Goal: Task Accomplishment & Management: Complete application form

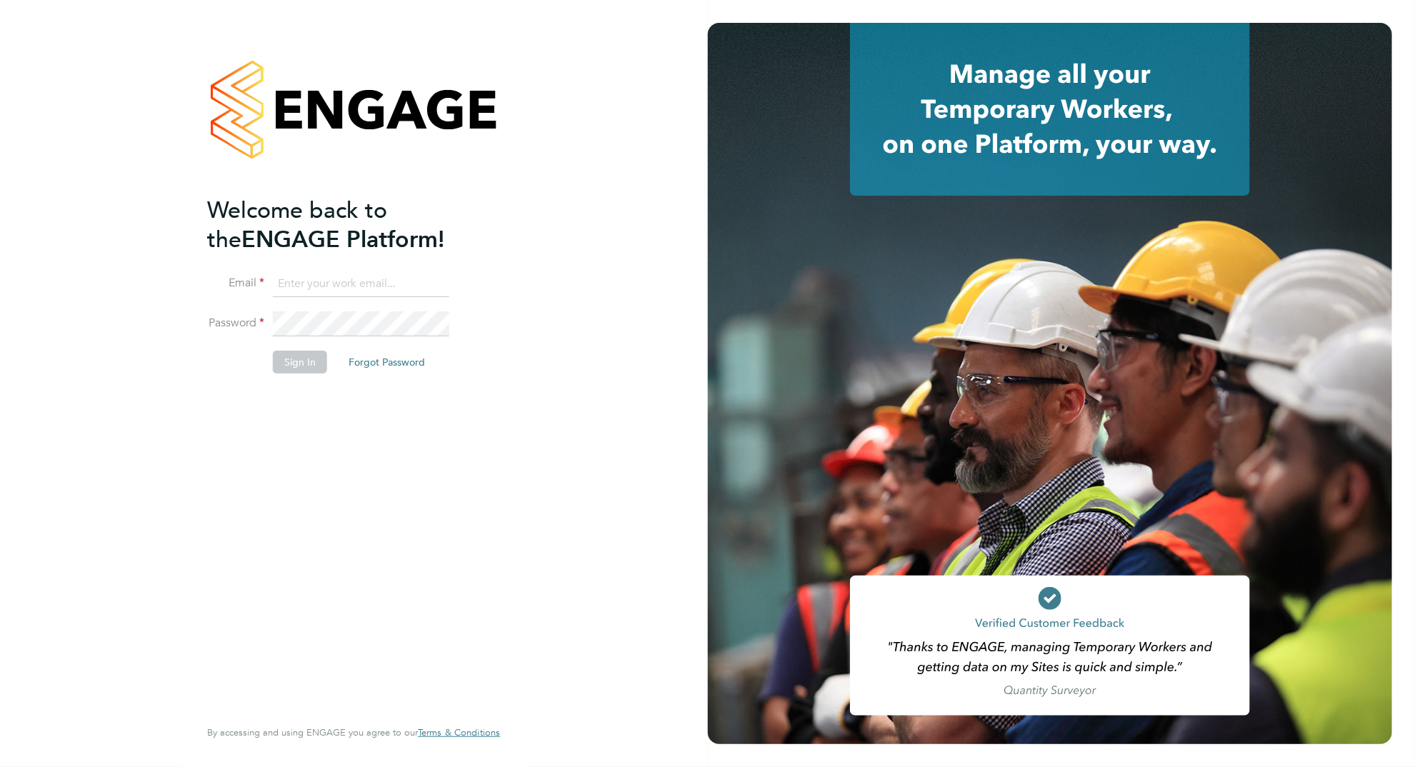
click at [341, 273] on input at bounding box center [361, 284] width 176 height 26
type input "izzycallary1@gmail.com"
click at [289, 364] on button "Sign In" at bounding box center [300, 362] width 54 height 23
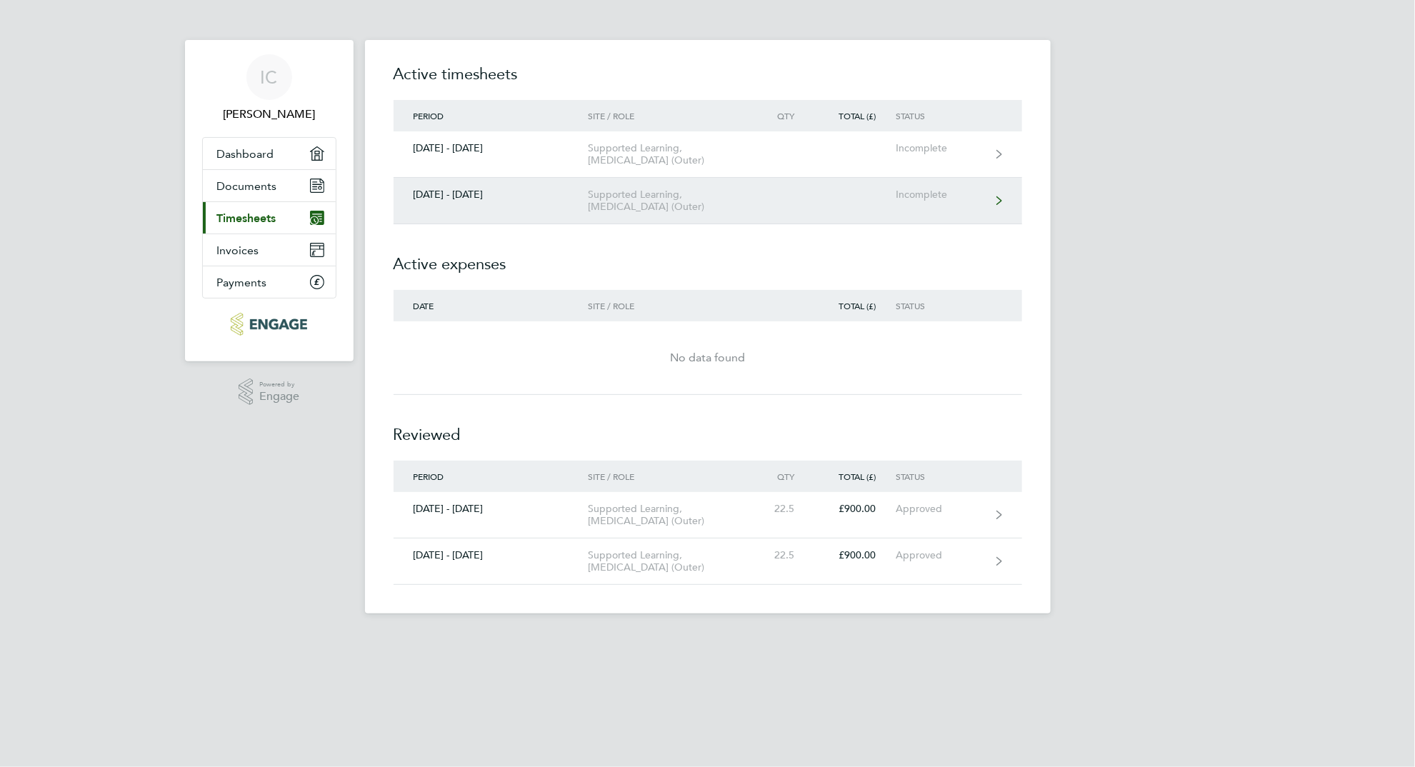
click at [699, 213] on div "Supported Learning, [MEDICAL_DATA] (Outer)" at bounding box center [670, 201] width 164 height 24
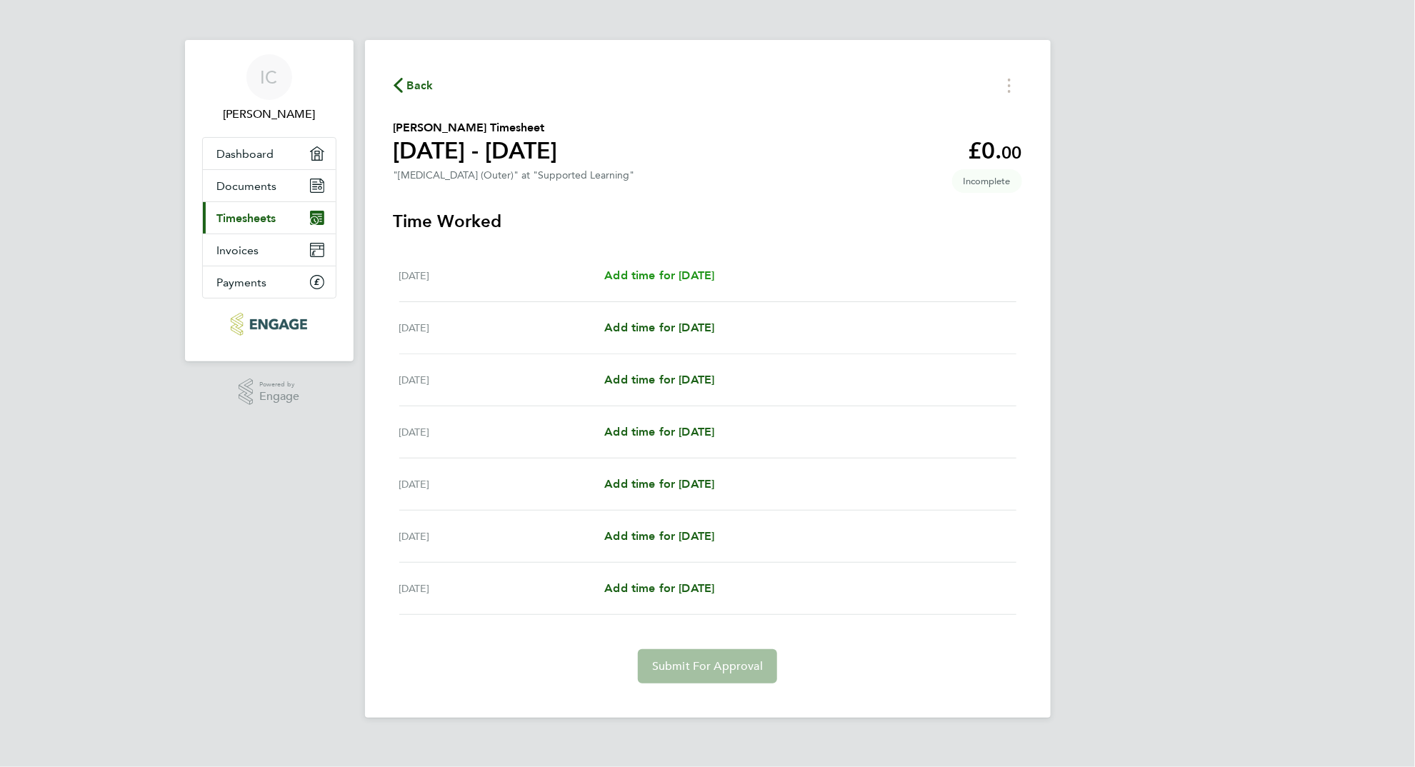
click at [658, 281] on span "Add time for [DATE]" at bounding box center [659, 276] width 110 height 14
select select "60"
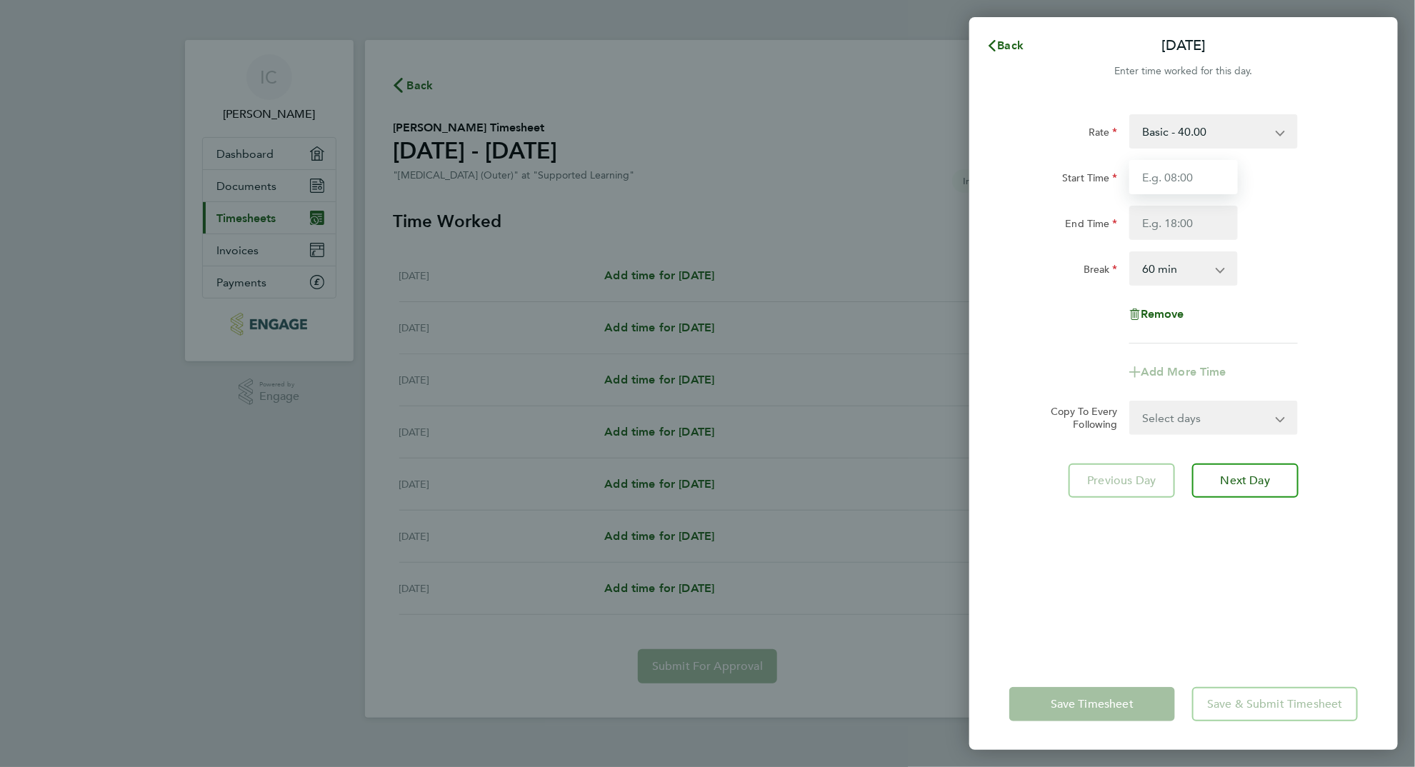
click at [1193, 177] on input "Start Time" at bounding box center [1183, 177] width 109 height 34
type input "08:30"
click at [1178, 221] on input "End Time" at bounding box center [1183, 223] width 109 height 34
type input "17:30"
click at [1218, 263] on select "0 min 15 min 30 min 45 min 60 min 75 min 90 min" at bounding box center [1175, 268] width 89 height 31
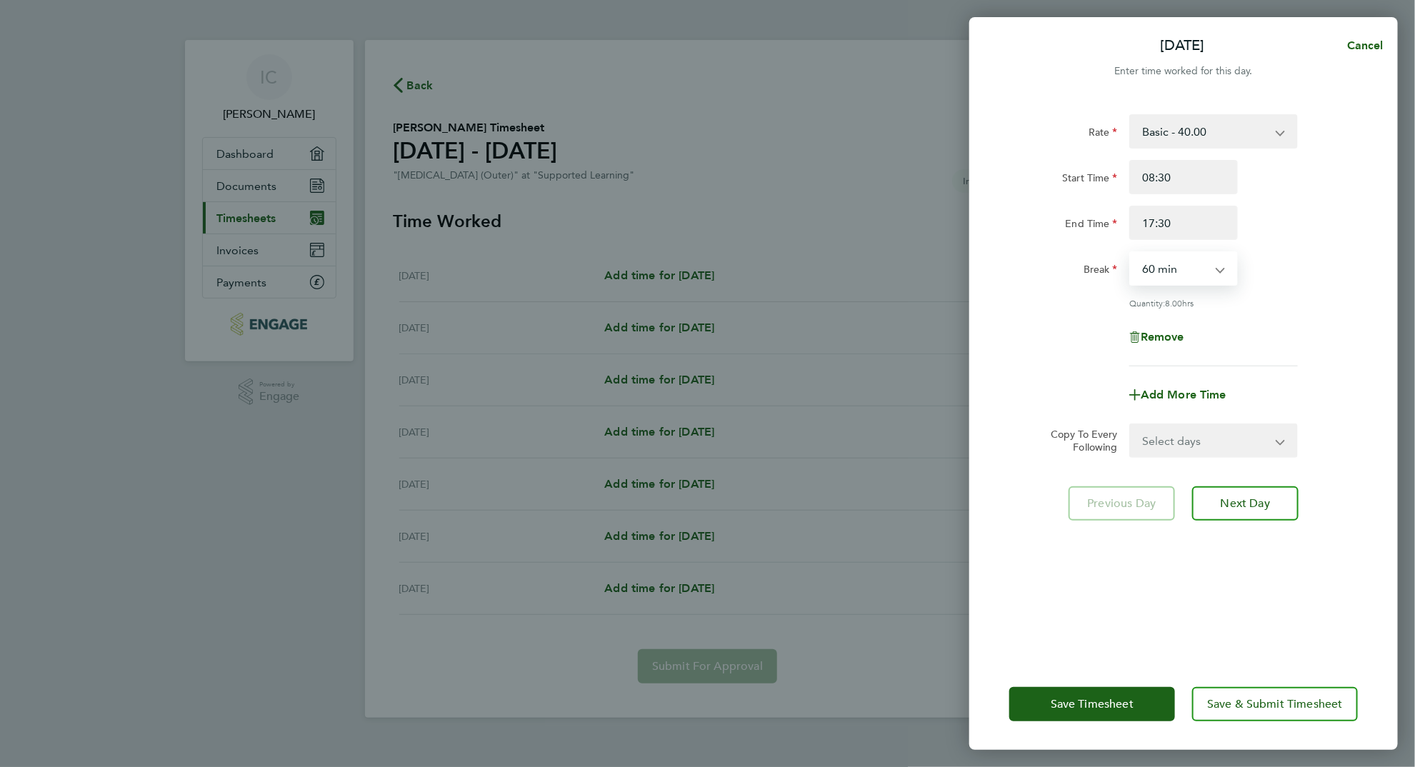
select select "30"
click at [1131, 253] on select "0 min 15 min 30 min 45 min 60 min 75 min 90 min" at bounding box center [1175, 268] width 89 height 31
click at [1219, 443] on select "Select days Day Weekday (Mon-Fri) Weekend (Sat-Sun) [DATE] [DATE] [DATE] [DATE]…" at bounding box center [1206, 440] width 150 height 31
select select "TUE"
click at [1131, 425] on select "Select days Day Weekday (Mon-Fri) Weekend (Sat-Sun) [DATE] [DATE] [DATE] [DATE]…" at bounding box center [1206, 440] width 150 height 31
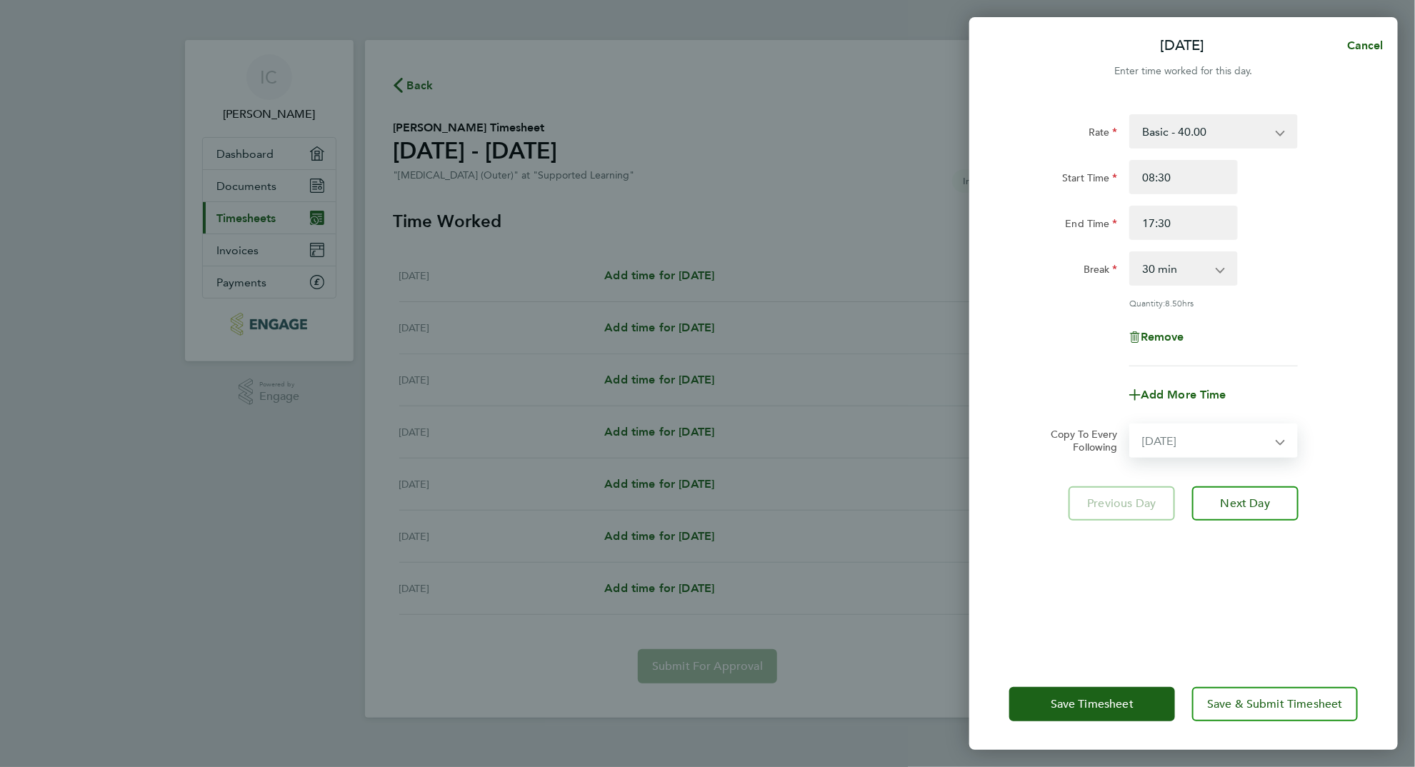
select select "[DATE]"
click at [1186, 450] on select "Select days Day Weekday (Mon-Fri) Weekend (Sat-Sun) [DATE] [DATE] [DATE] [DATE]…" at bounding box center [1197, 440] width 133 height 31
select select "WED"
click at [1131, 425] on select "Select days Day Weekday (Mon-Fri) Weekend (Sat-Sun) [DATE] [DATE] [DATE] [DATE]…" at bounding box center [1197, 440] width 133 height 31
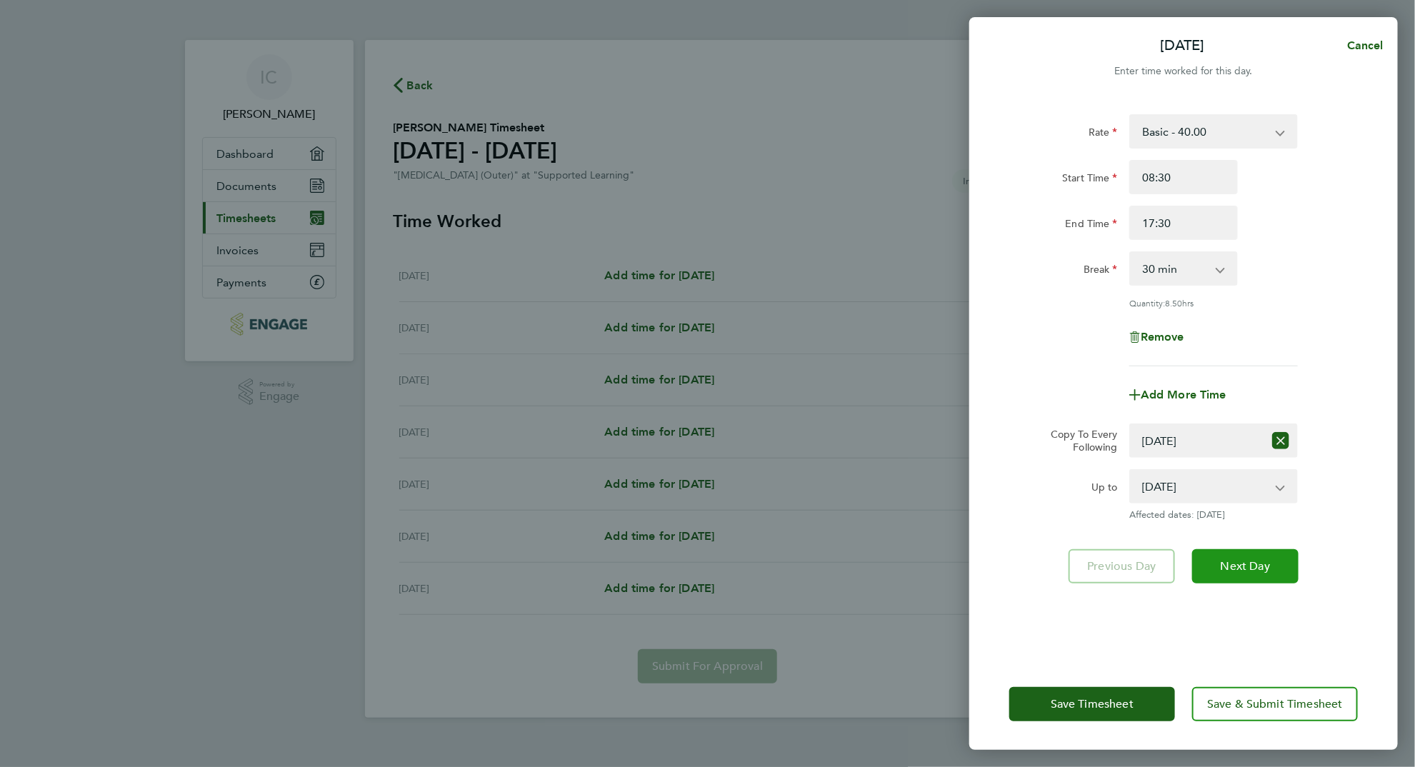
click at [1239, 559] on span "Next Day" at bounding box center [1245, 566] width 49 height 14
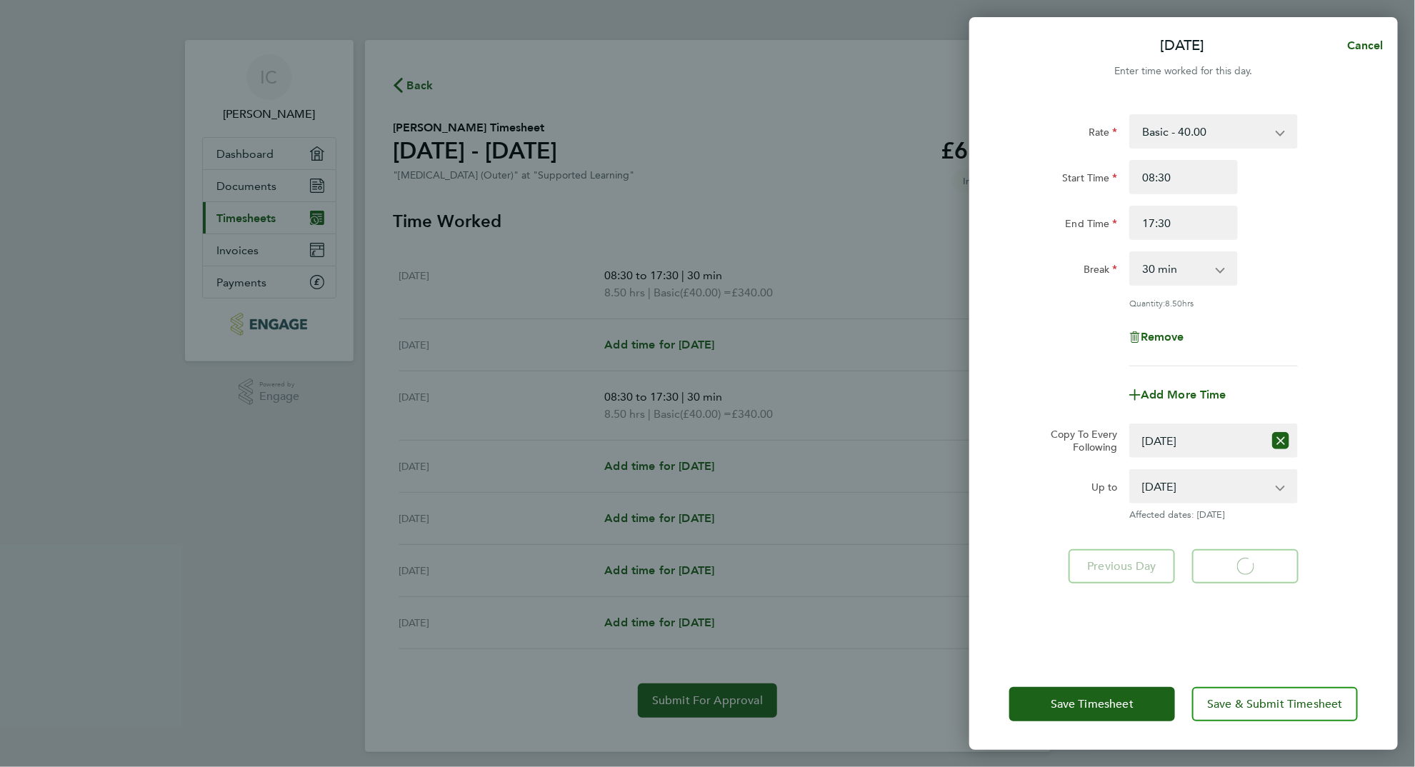
select select "60"
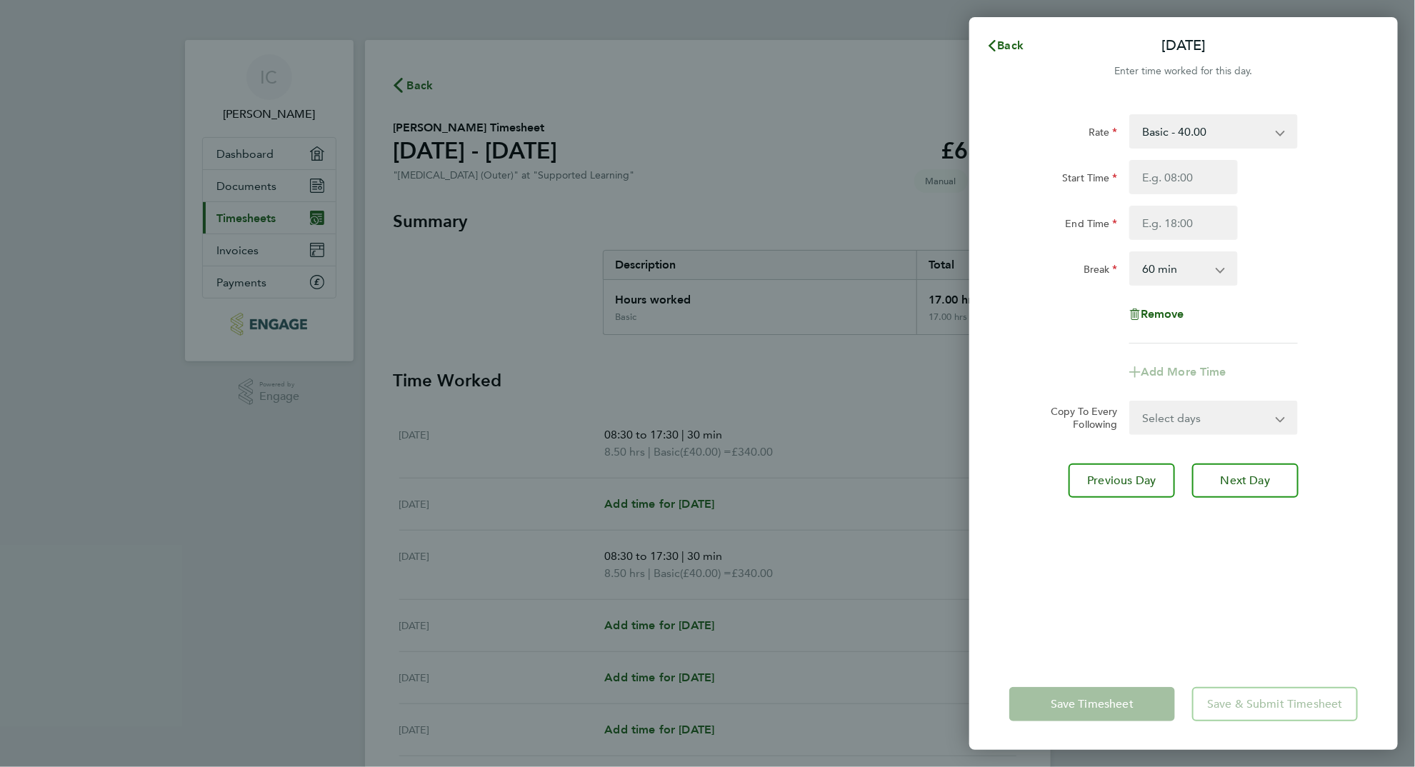
click at [1181, 136] on select "Basic - 40.00" at bounding box center [1205, 131] width 149 height 31
click at [1181, 406] on select "Select days Day Weekday (Mon-Fri) Weekend (Sat-Sun) [DATE] [DATE] [DATE] [DATE]…" at bounding box center [1206, 417] width 150 height 31
click at [1210, 175] on input "Start Time" at bounding box center [1183, 177] width 109 height 34
type input "08:30"
click at [1221, 224] on input "End Time" at bounding box center [1183, 223] width 109 height 34
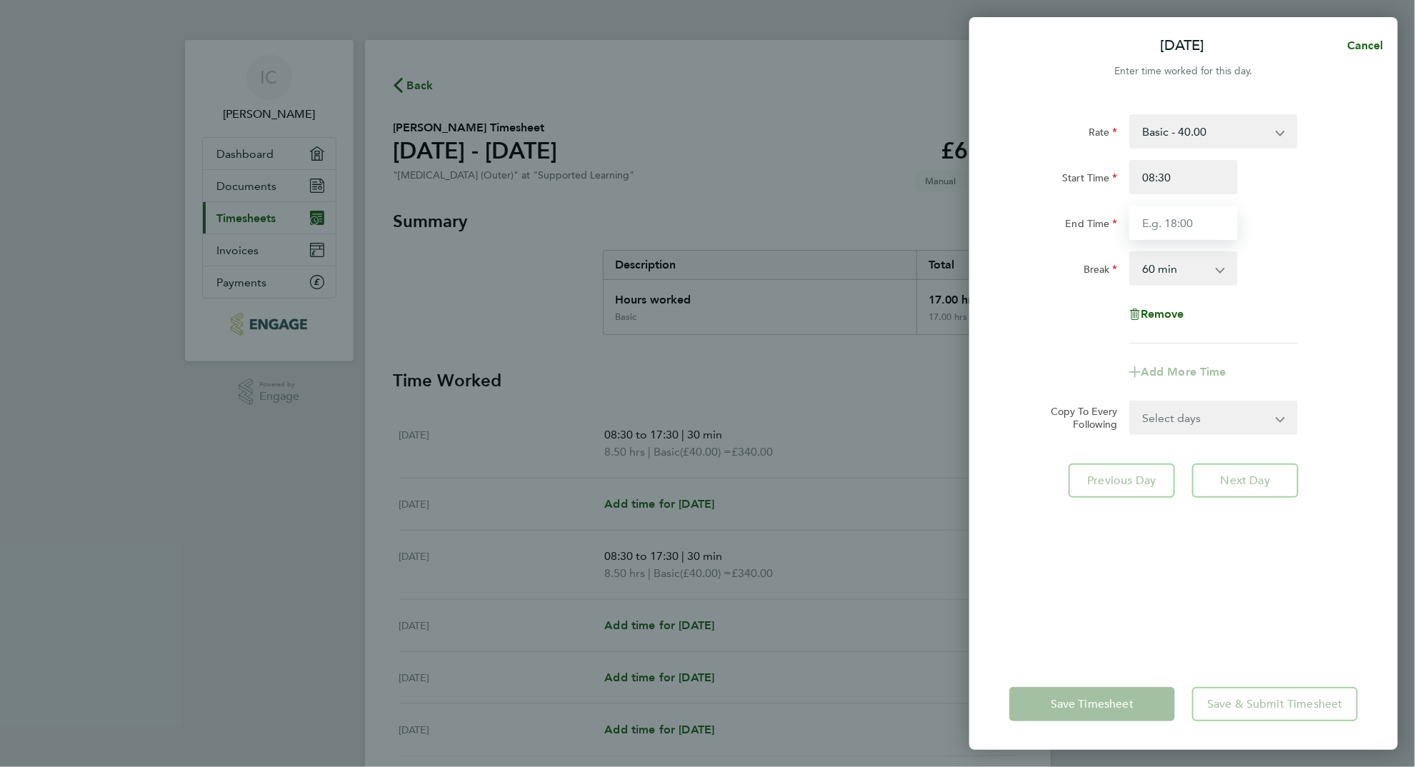
type input "17:30"
click at [1314, 264] on div "Break 0 min 15 min 30 min 45 min 60 min 75 min 90 min" at bounding box center [1184, 268] width 360 height 34
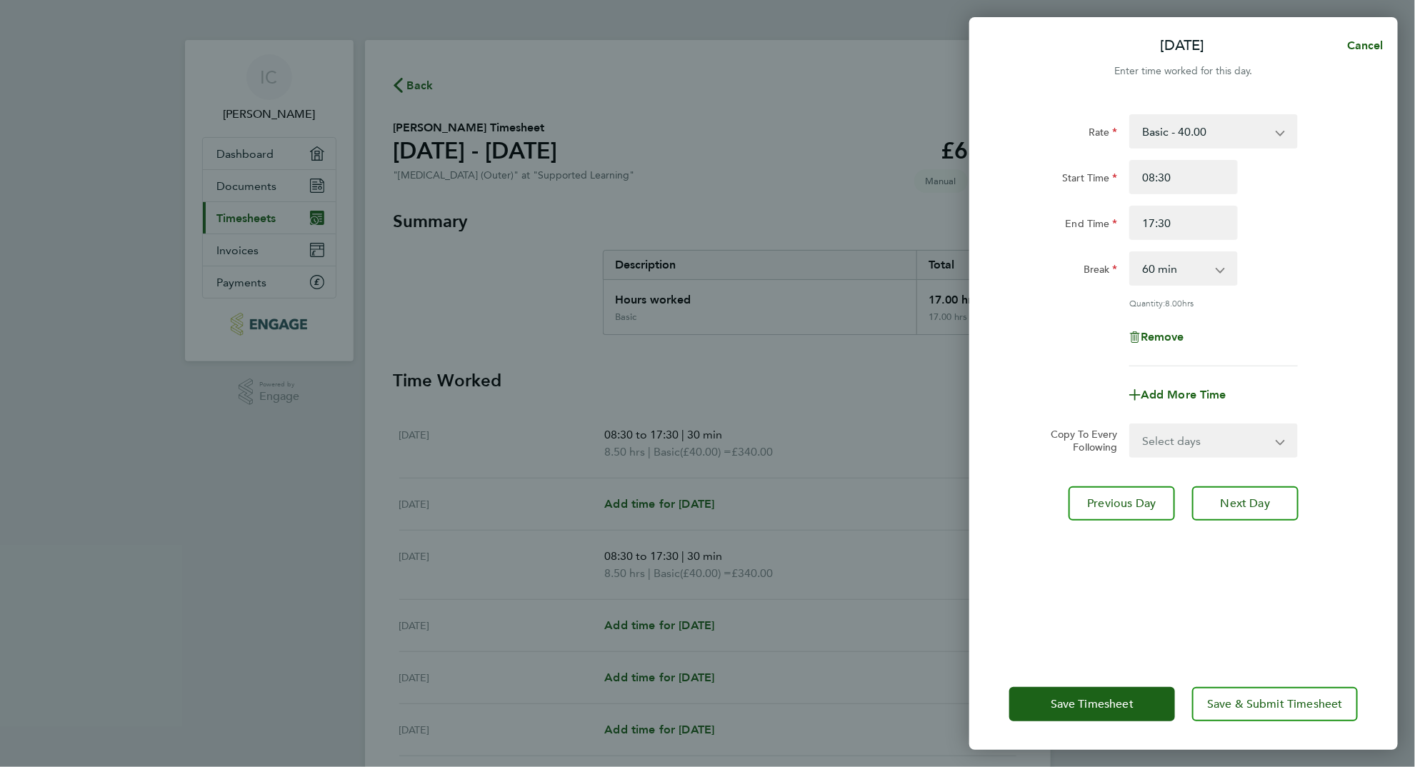
click at [1264, 434] on select "Select days Day Weekday (Mon-Fri) Weekend (Sat-Sun) [DATE] [DATE] [DATE] [DATE]…" at bounding box center [1206, 440] width 150 height 31
select select "FRI"
click at [1131, 425] on select "Select days Day Weekday (Mon-Fri) Weekend (Sat-Sun) [DATE] [DATE] [DATE] [DATE]…" at bounding box center [1206, 440] width 150 height 31
select select "[DATE]"
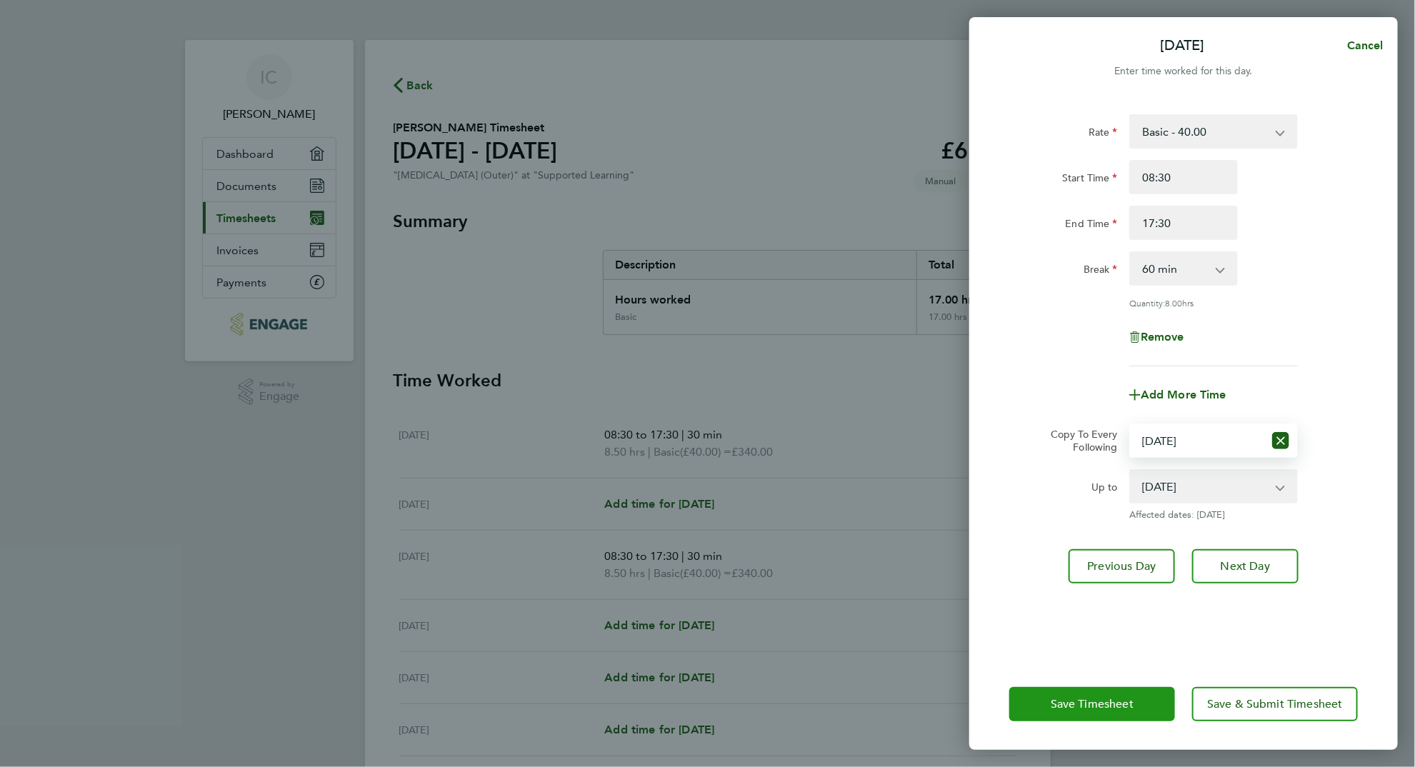
click at [1136, 699] on button "Save Timesheet" at bounding box center [1092, 704] width 166 height 34
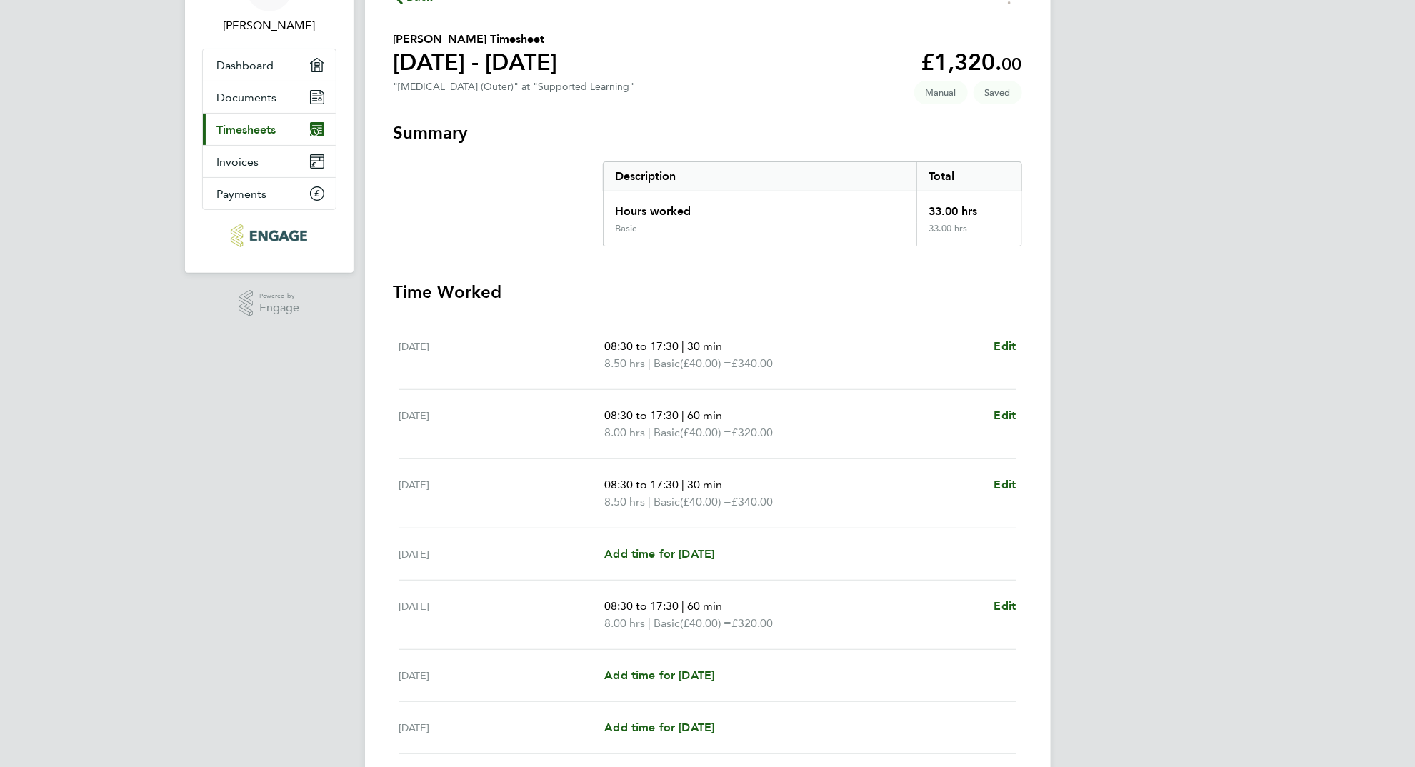
scroll to position [97, 0]
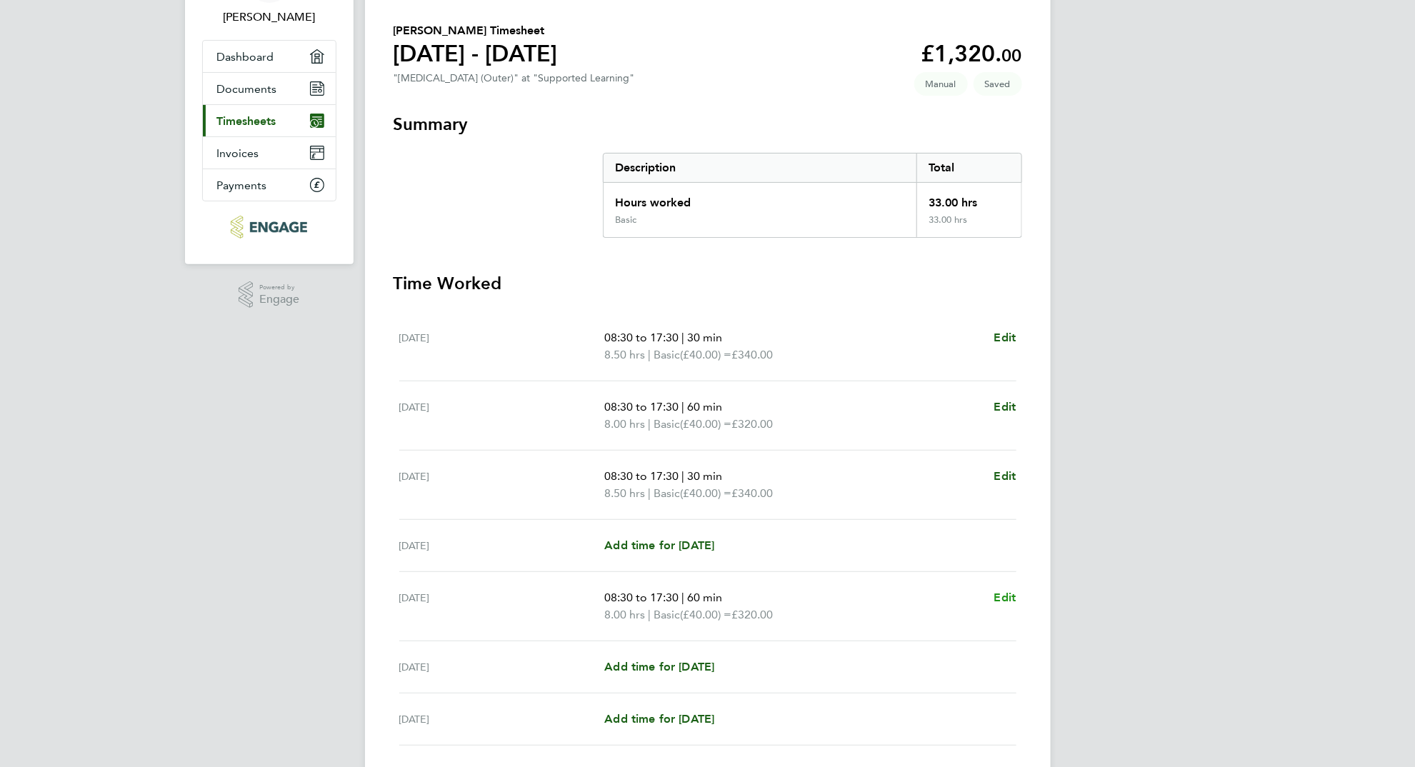
click at [1006, 594] on span "Edit" at bounding box center [1005, 598] width 22 height 14
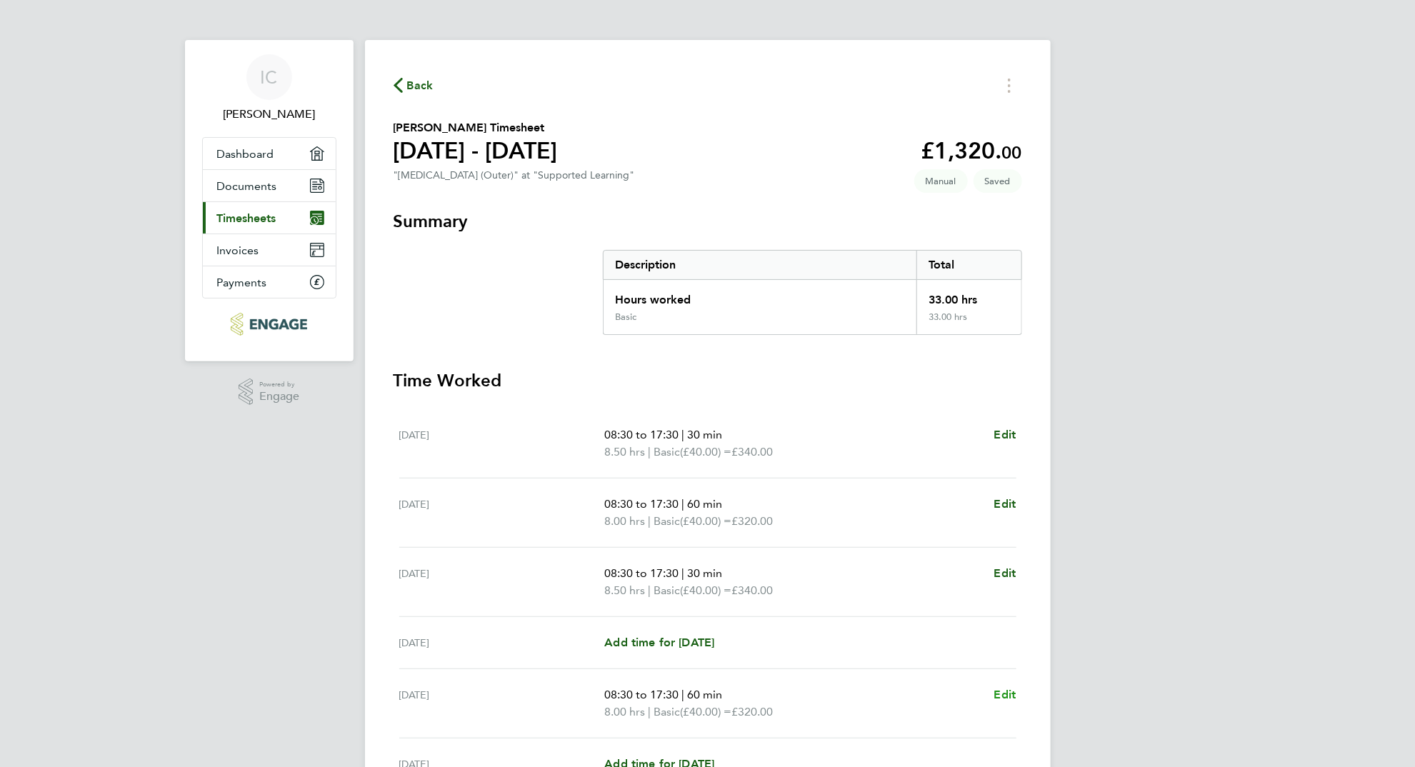
select select "60"
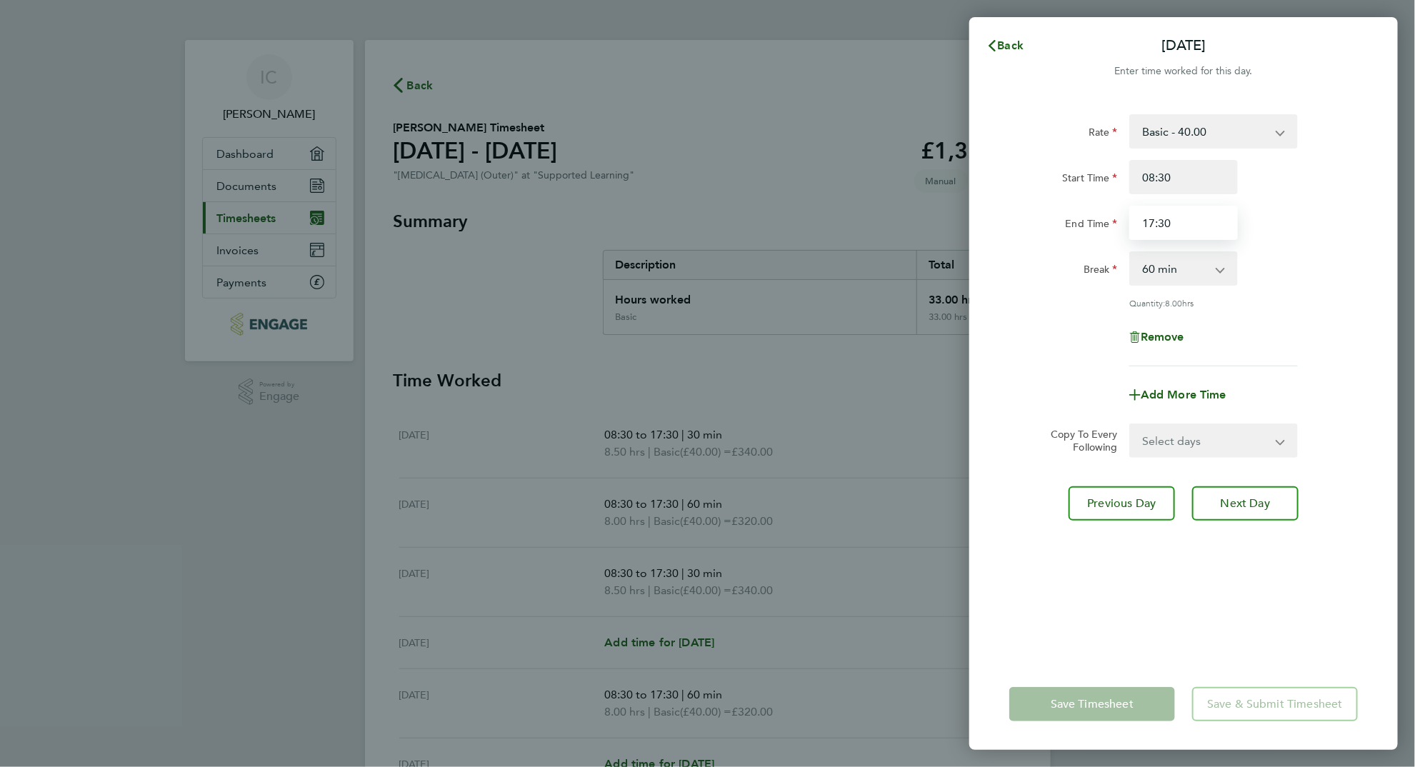
click at [1171, 221] on input "17:30" at bounding box center [1183, 223] width 109 height 34
click at [1154, 226] on input "17:30" at bounding box center [1183, 223] width 109 height 34
type input "16:30"
click at [1135, 522] on div "Rate Basic - 40.00 Start Time 08:30 End Time 16:30 Break 0 min 15 min 30 min 45…" at bounding box center [1183, 377] width 429 height 561
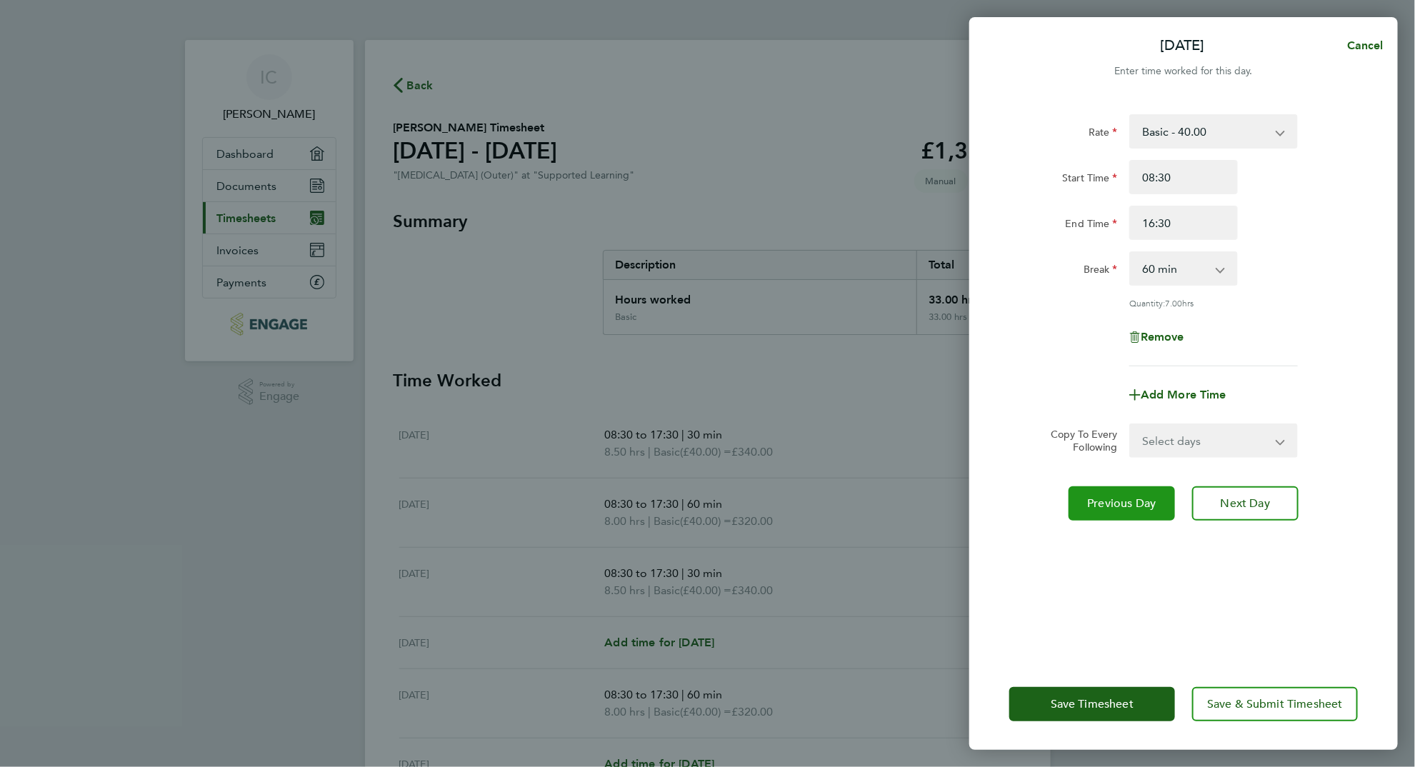
click at [1134, 496] on span "Previous Day" at bounding box center [1122, 503] width 69 height 14
select select "60"
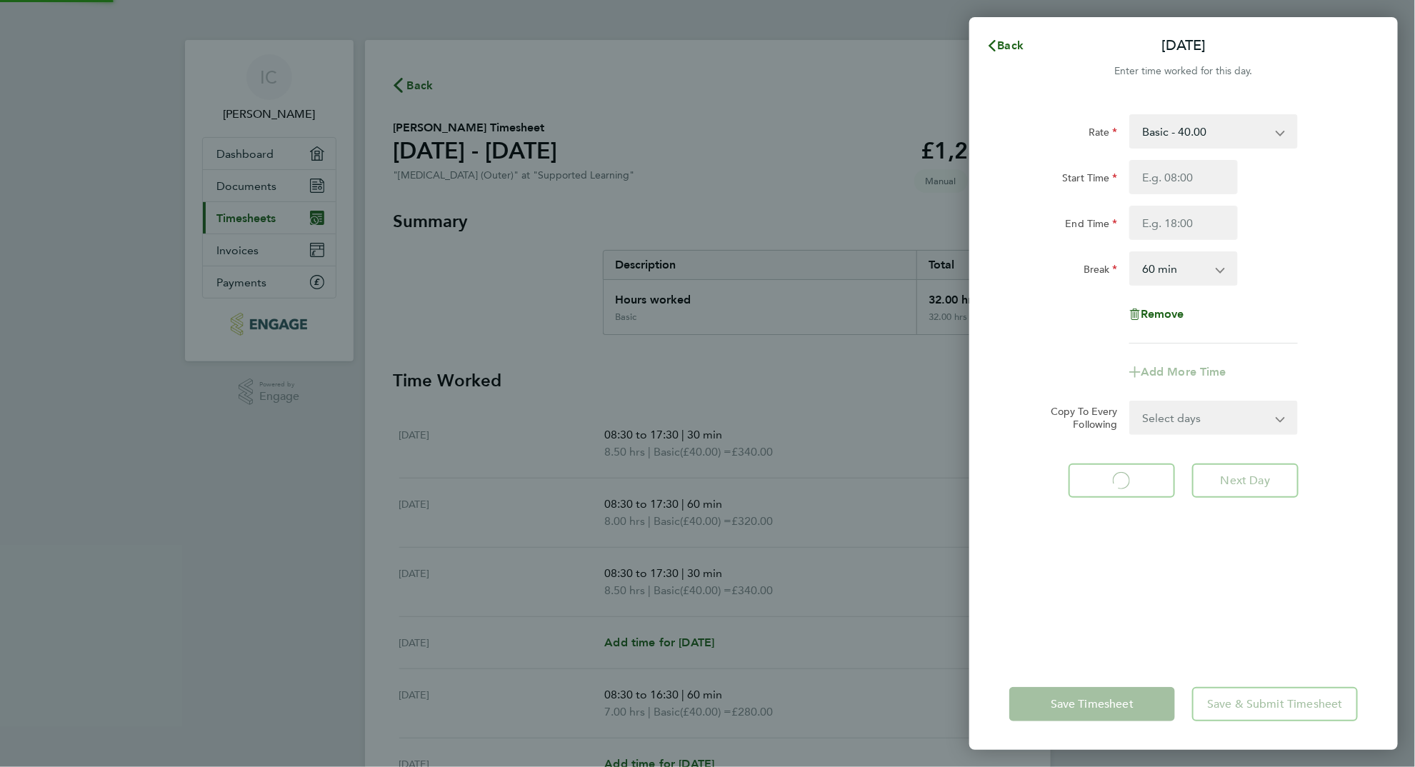
select select "60"
click at [1121, 467] on button "Previous Day" at bounding box center [1122, 481] width 106 height 34
select select "30"
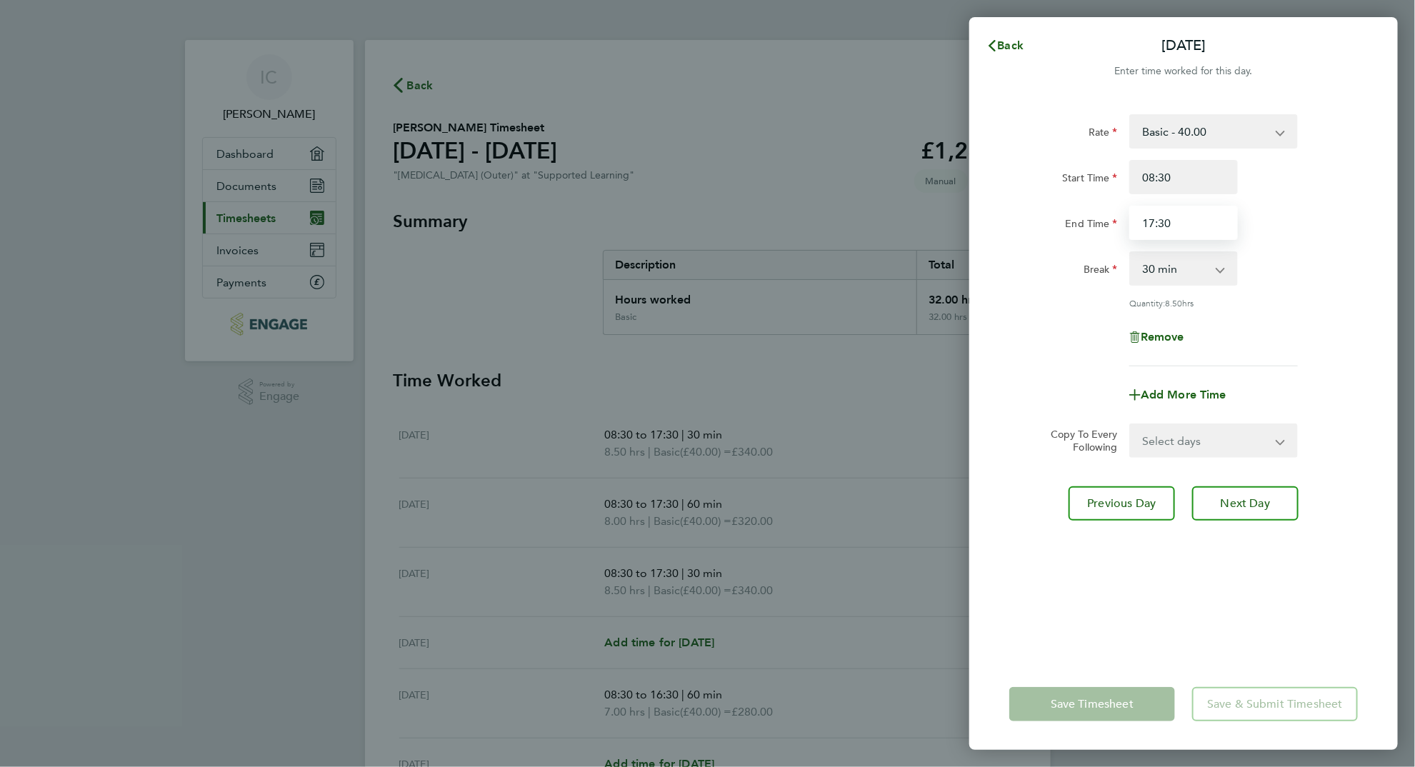
click at [1151, 222] on input "17:30" at bounding box center [1183, 223] width 109 height 34
type input "16:30"
click at [1124, 525] on div "Rate Basic - 40.00 Start Time 08:30 End Time 16:30 Break 0 min 15 min 30 min 45…" at bounding box center [1183, 377] width 429 height 561
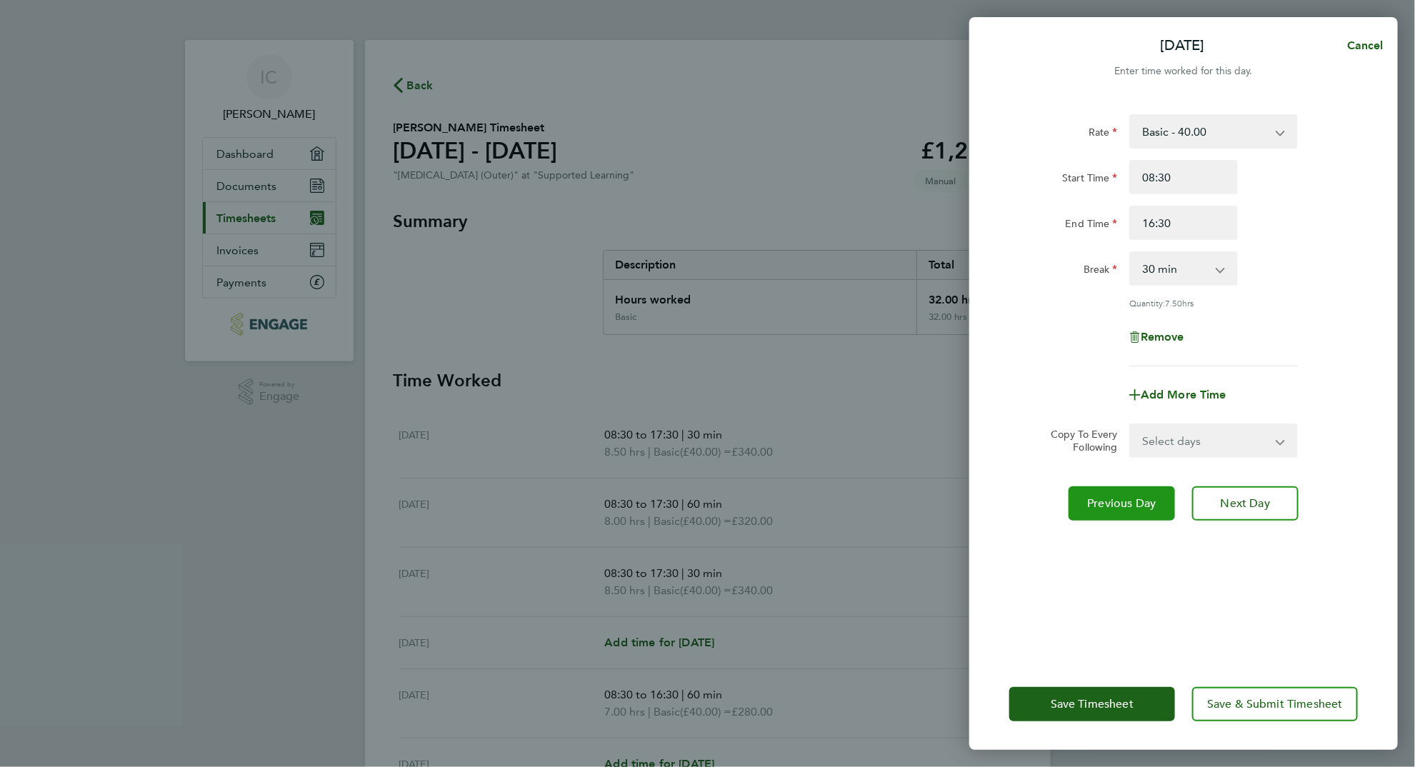
click at [1120, 504] on span "Previous Day" at bounding box center [1122, 503] width 69 height 14
select select "60"
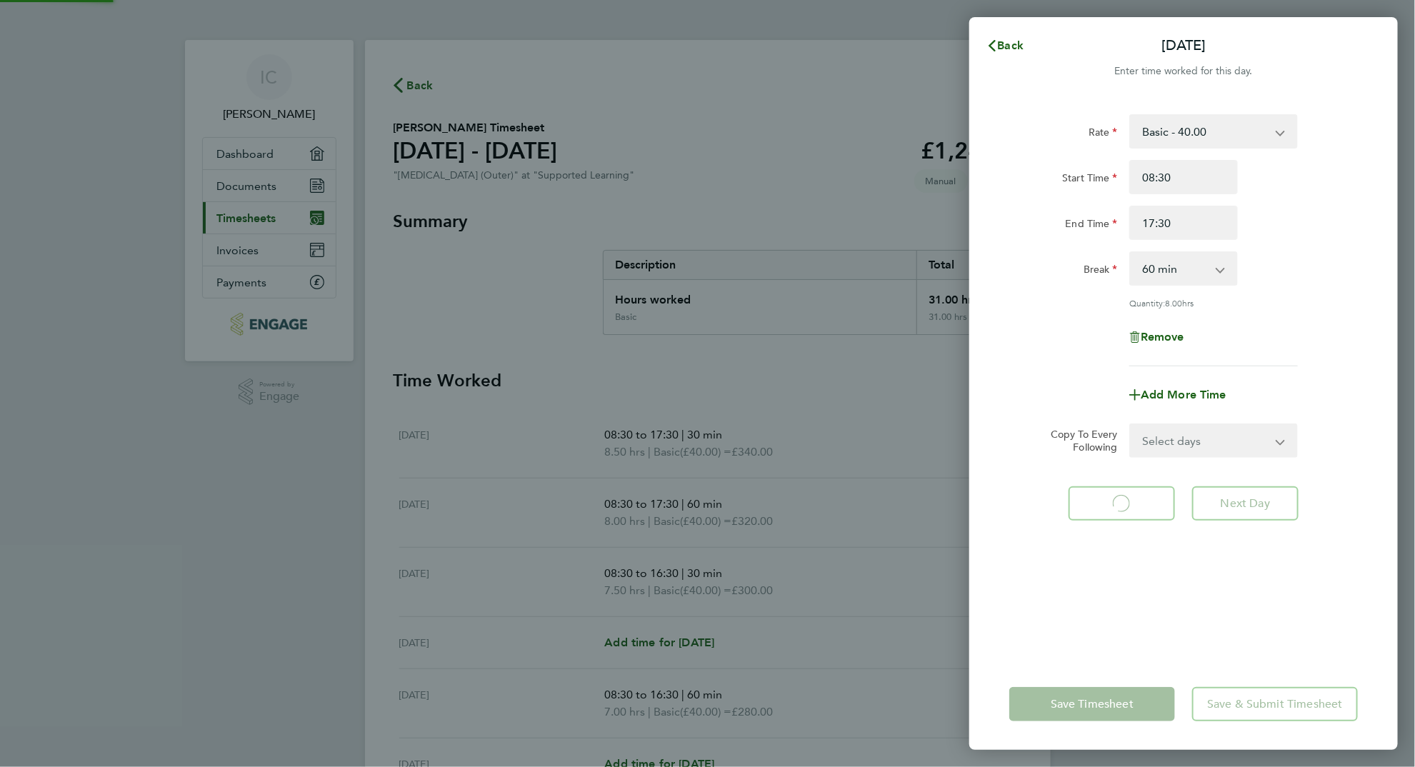
select select "60"
click at [1156, 230] on input "17:30" at bounding box center [1183, 223] width 109 height 34
click at [1154, 226] on input "17:30" at bounding box center [1183, 223] width 109 height 34
type input "17:30"
click at [1155, 179] on input "08:30" at bounding box center [1183, 177] width 109 height 34
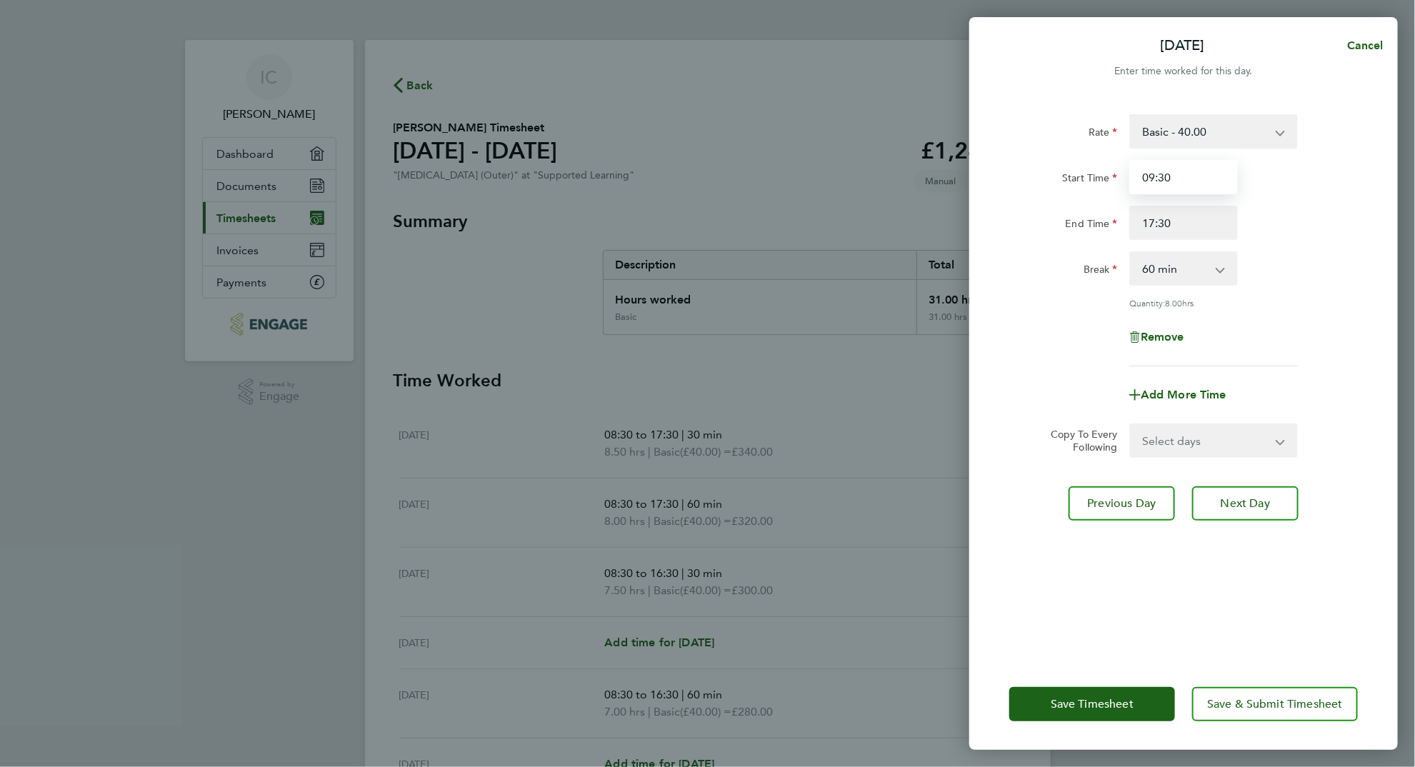
type input "09:30"
click at [1341, 216] on div "End Time 17:30" at bounding box center [1184, 223] width 360 height 34
click at [1131, 504] on span "Previous Day" at bounding box center [1122, 503] width 69 height 14
select select "30"
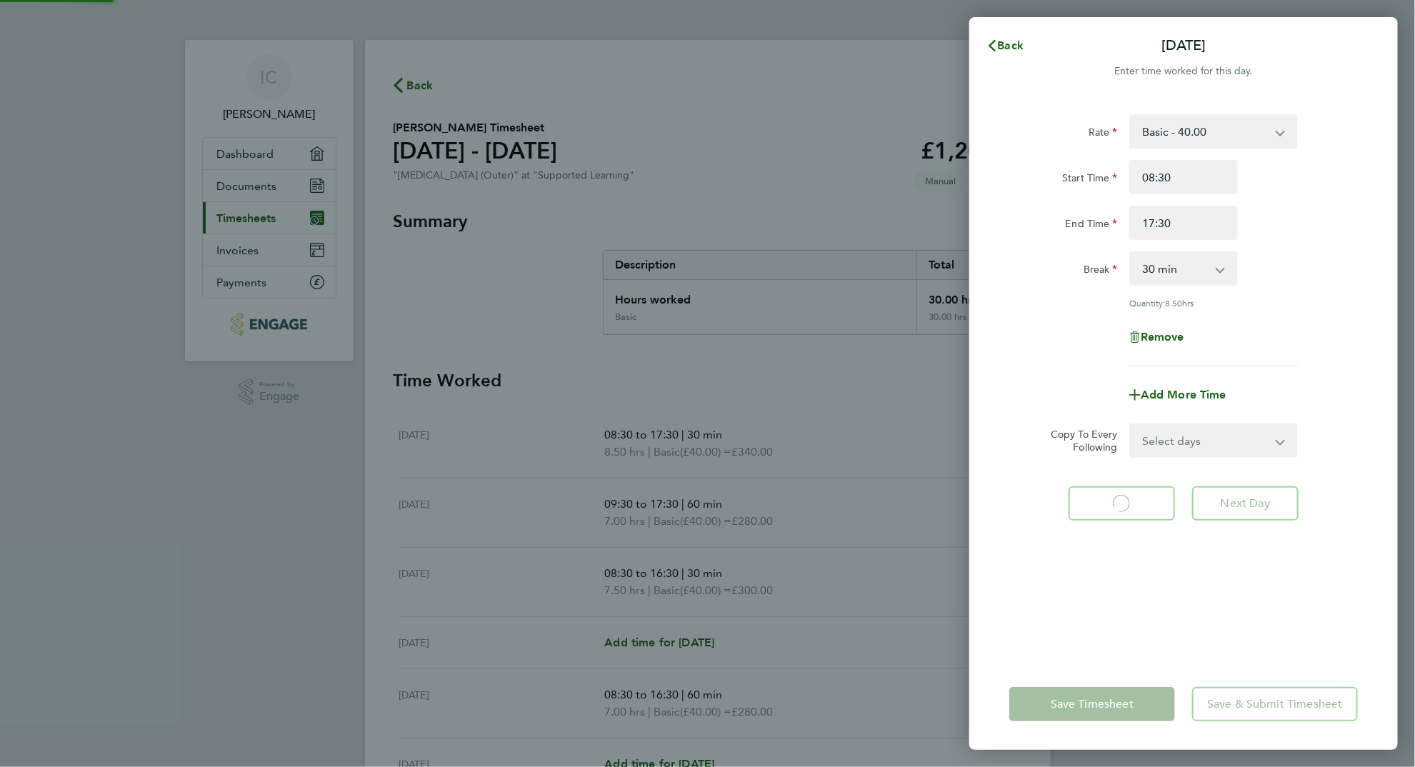
select select "30"
click at [1155, 174] on input "08:30" at bounding box center [1183, 177] width 109 height 34
type input "09:30"
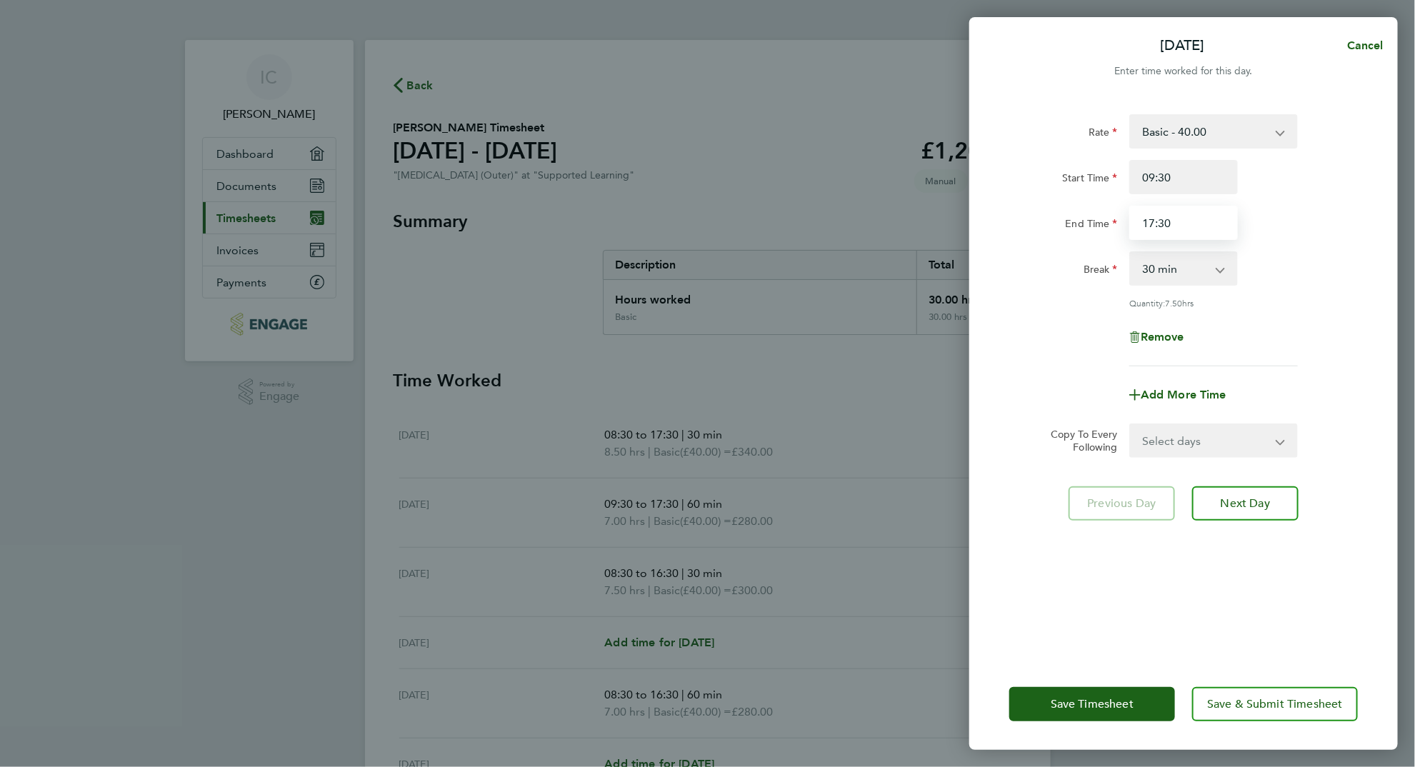
click at [1154, 226] on input "17:30" at bounding box center [1183, 223] width 109 height 34
click at [1230, 492] on button "Next Day" at bounding box center [1245, 503] width 106 height 34
select select "60"
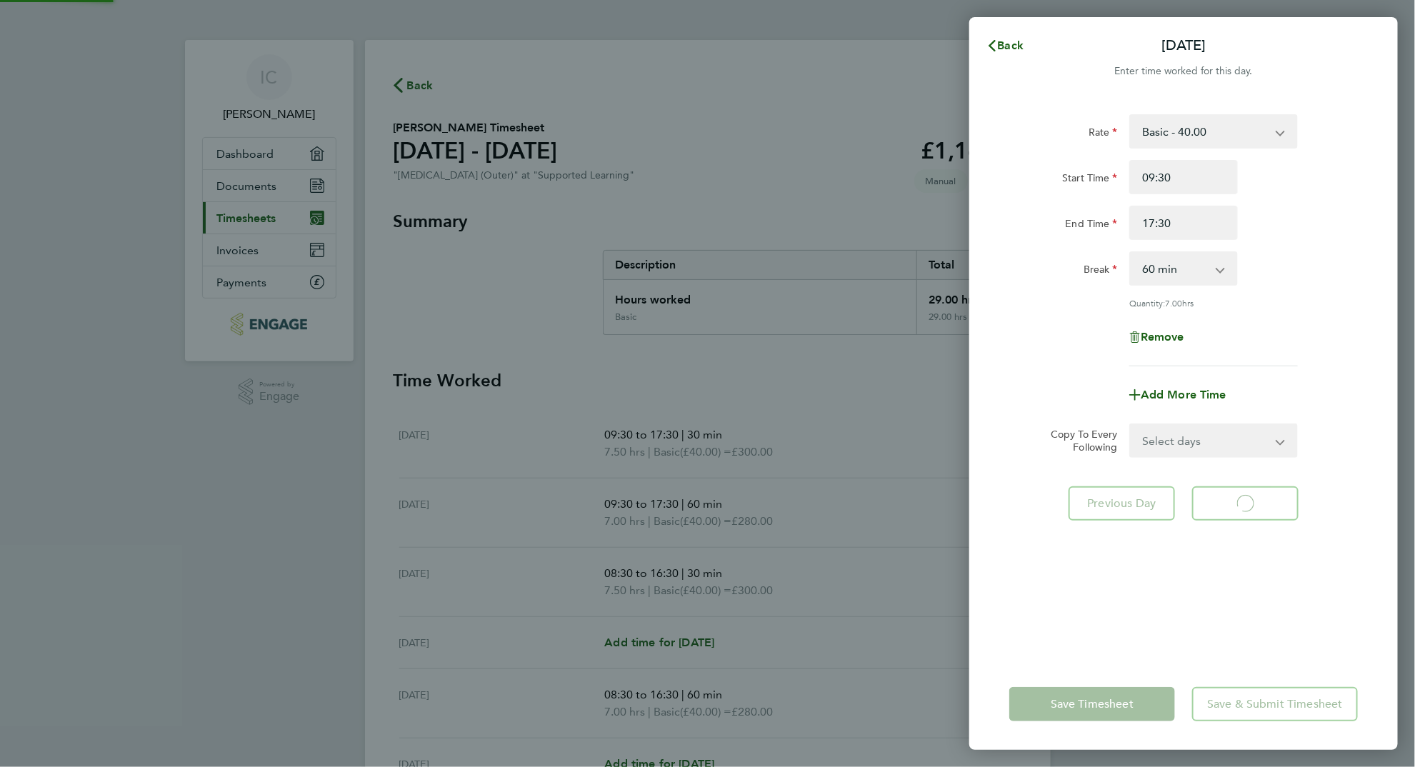
select select "60"
click at [1245, 501] on span "Next Day" at bounding box center [1245, 503] width 49 height 14
select select "30"
click at [1154, 175] on input "08:30" at bounding box center [1183, 177] width 109 height 34
type input "09:30"
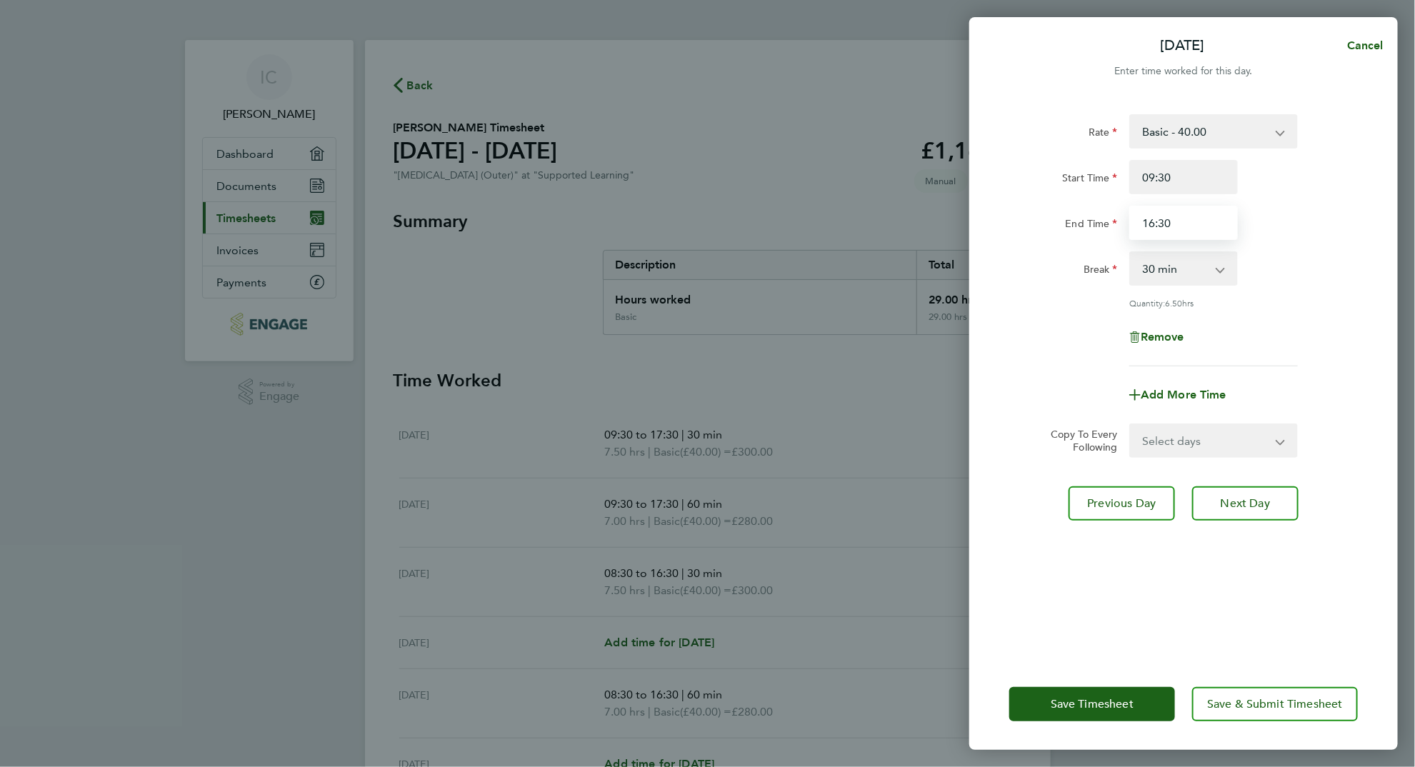
click at [1153, 227] on input "16:30" at bounding box center [1183, 223] width 109 height 34
type input "17:30"
click at [1278, 254] on div "Break 0 min 15 min 30 min 45 min 60 min 75 min 90 min" at bounding box center [1184, 268] width 360 height 34
click at [1259, 489] on button "Next Day" at bounding box center [1245, 503] width 106 height 34
select select "60"
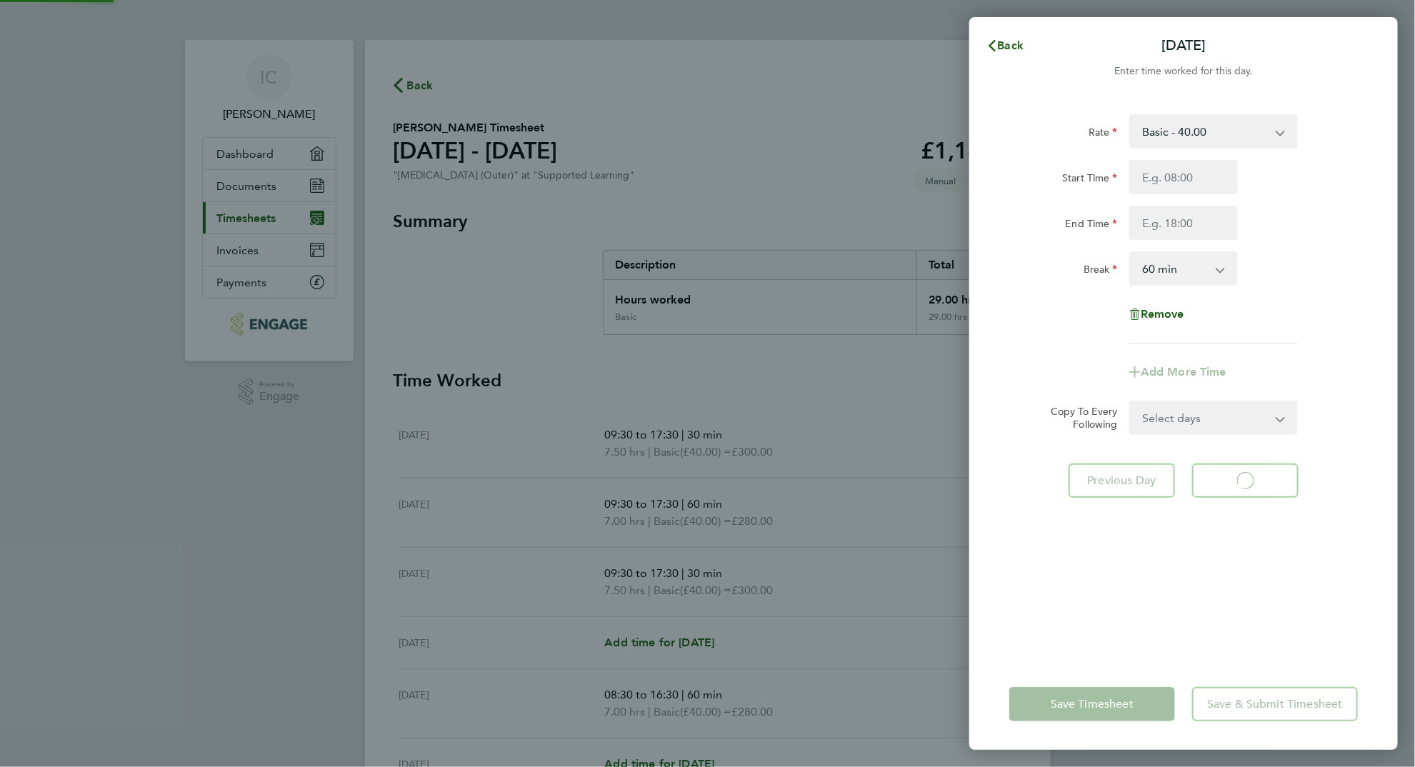
select select "60"
click at [1237, 484] on span "Next Day" at bounding box center [1245, 481] width 49 height 14
select select "60"
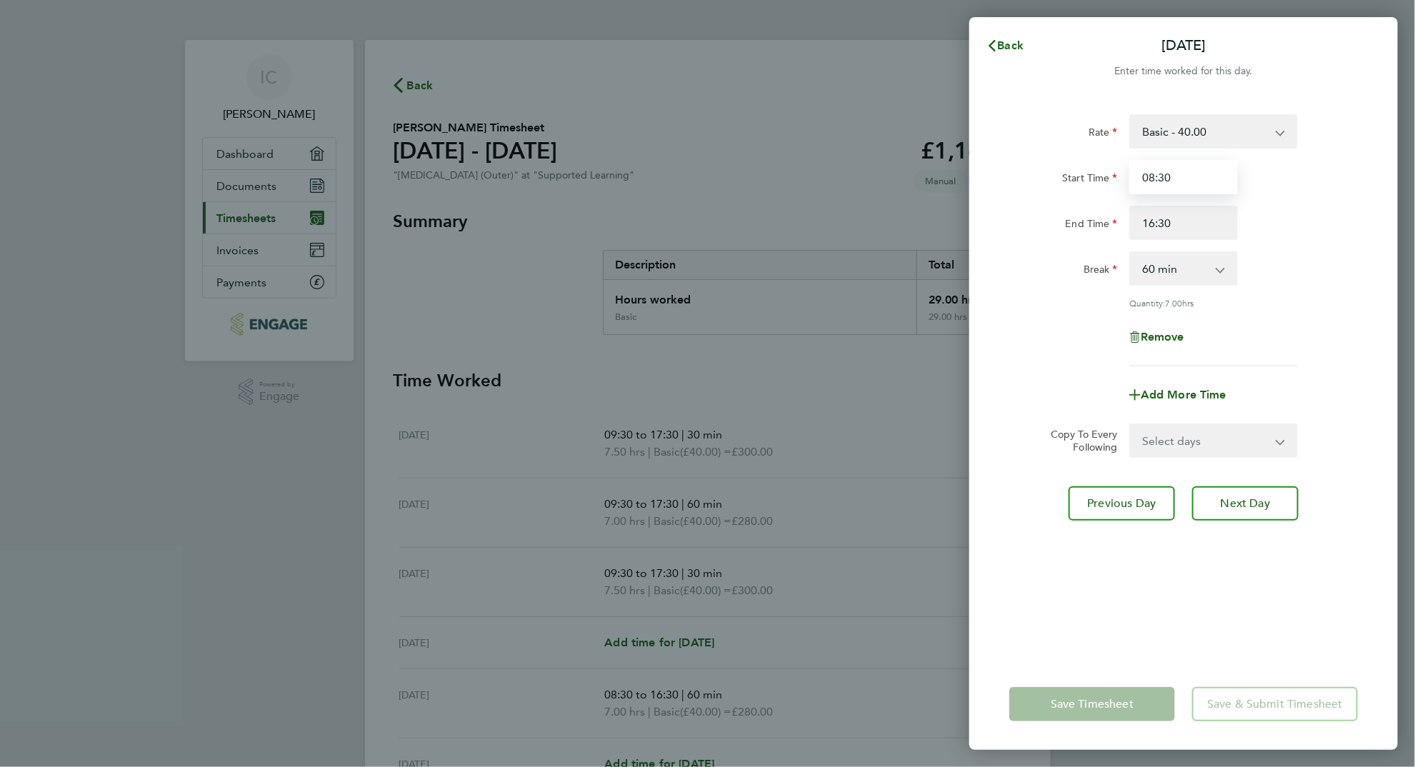
click at [1151, 179] on input "08:30" at bounding box center [1183, 177] width 109 height 34
type input "09:30"
click at [1154, 225] on input "16:30" at bounding box center [1183, 223] width 109 height 34
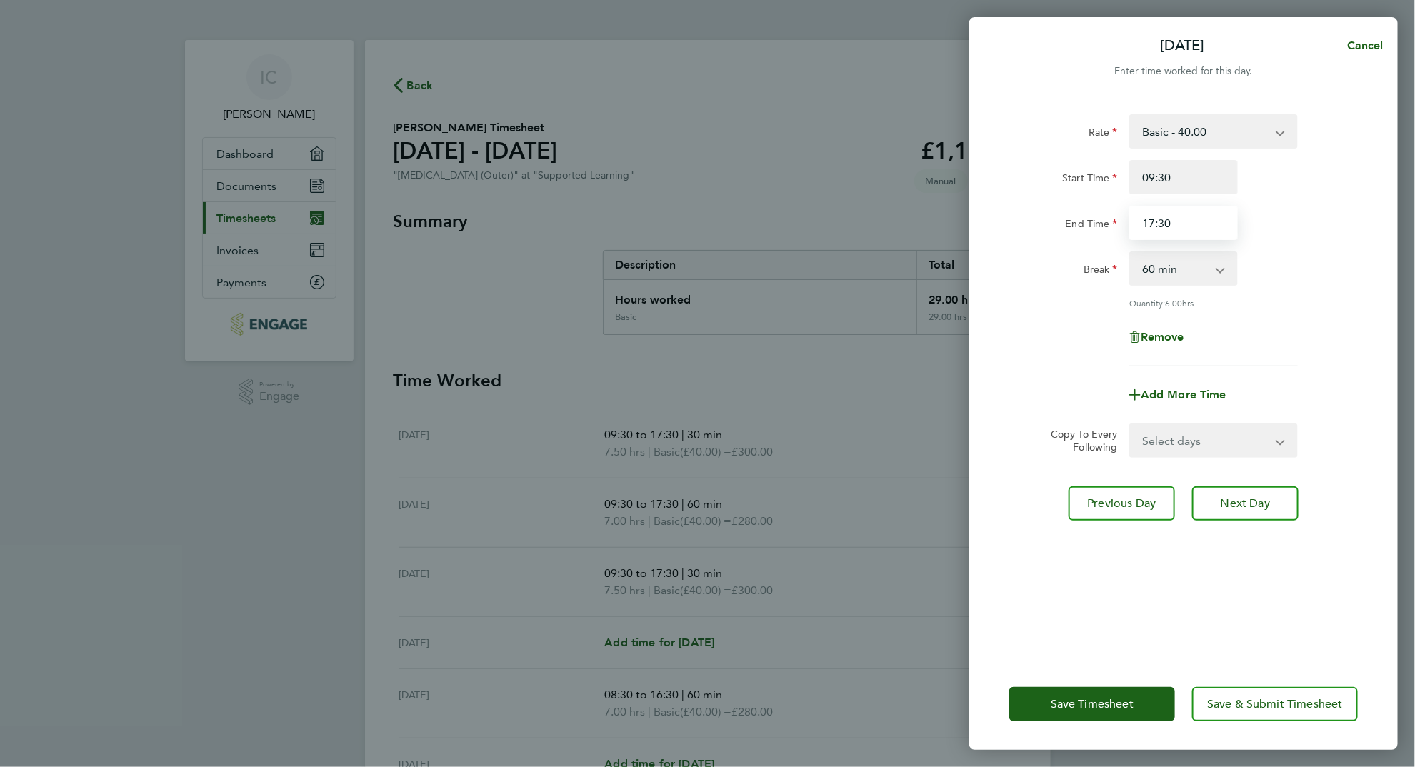
type input "17:30"
click at [1186, 275] on select "0 min 15 min 30 min 45 min 60 min 75 min 90 min" at bounding box center [1175, 268] width 89 height 31
select select "30"
click at [1131, 253] on select "0 min 15 min 30 min 45 min 60 min 75 min 90 min" at bounding box center [1175, 268] width 89 height 31
click at [1100, 496] on span "Previous Day" at bounding box center [1122, 503] width 69 height 14
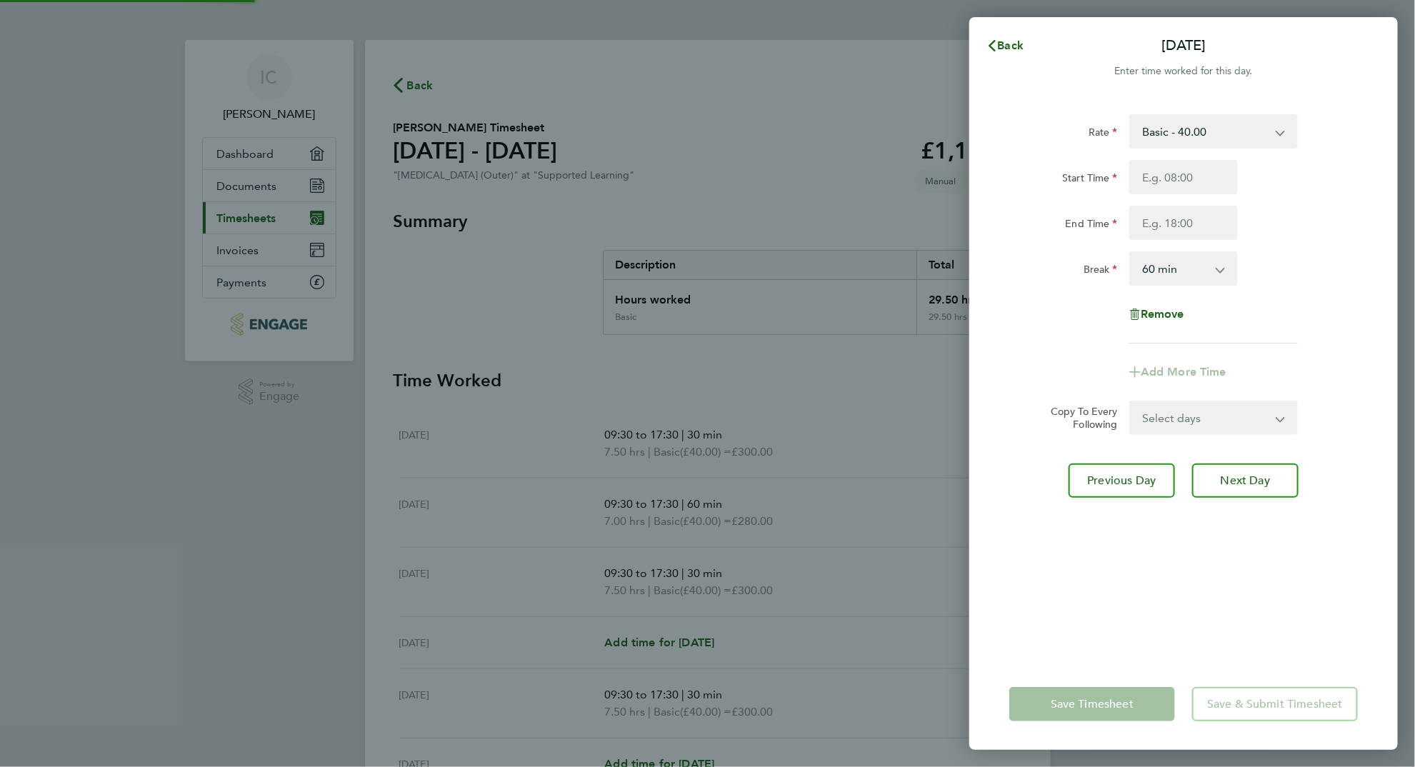
click at [1175, 271] on select "0 min 15 min 30 min 45 min 60 min 75 min 90 min" at bounding box center [1175, 268] width 89 height 31
select select "30"
click at [1131, 253] on select "0 min 15 min 30 min 45 min 60 min 75 min 90 min" at bounding box center [1175, 268] width 89 height 31
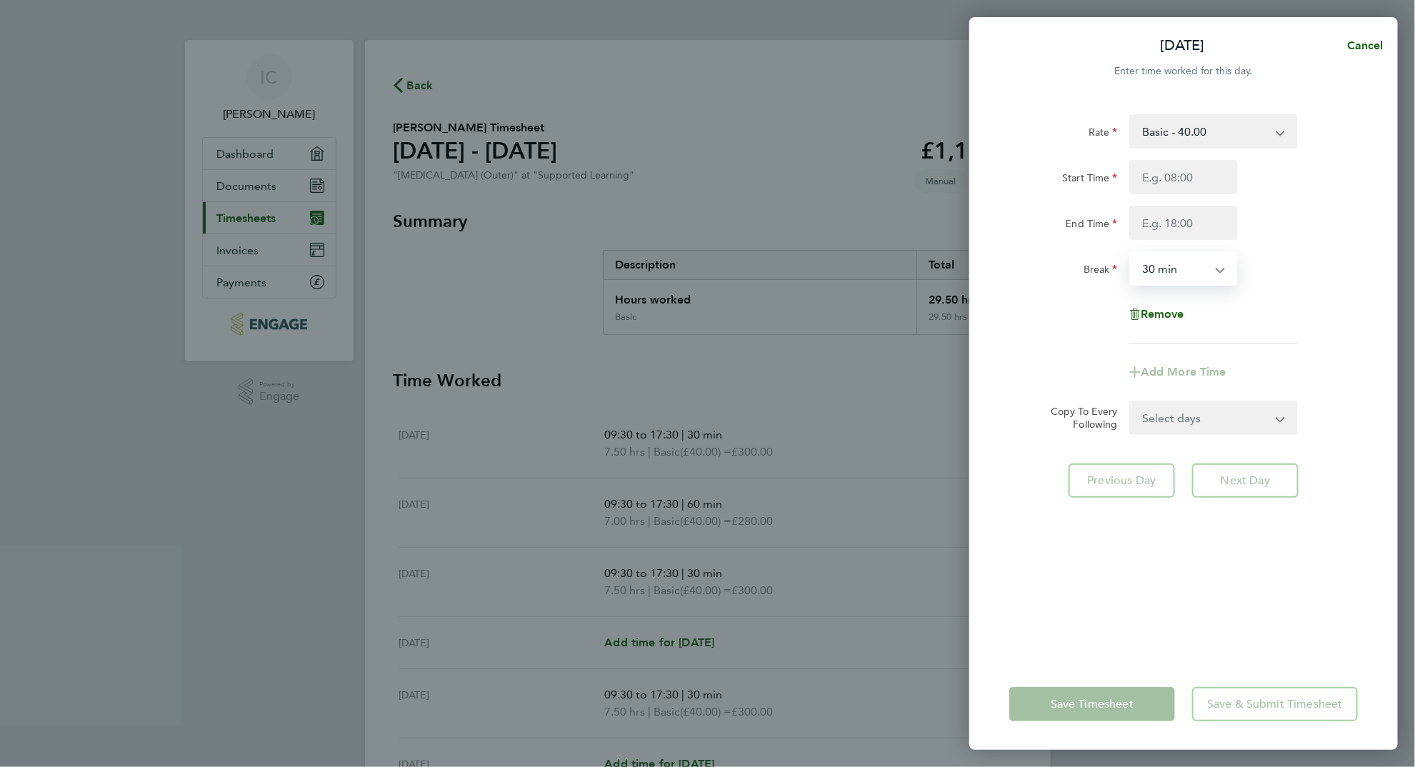
click at [1051, 359] on div "Add More Time" at bounding box center [1184, 372] width 360 height 34
click at [1166, 318] on span "Remove" at bounding box center [1163, 314] width 44 height 14
select select "null"
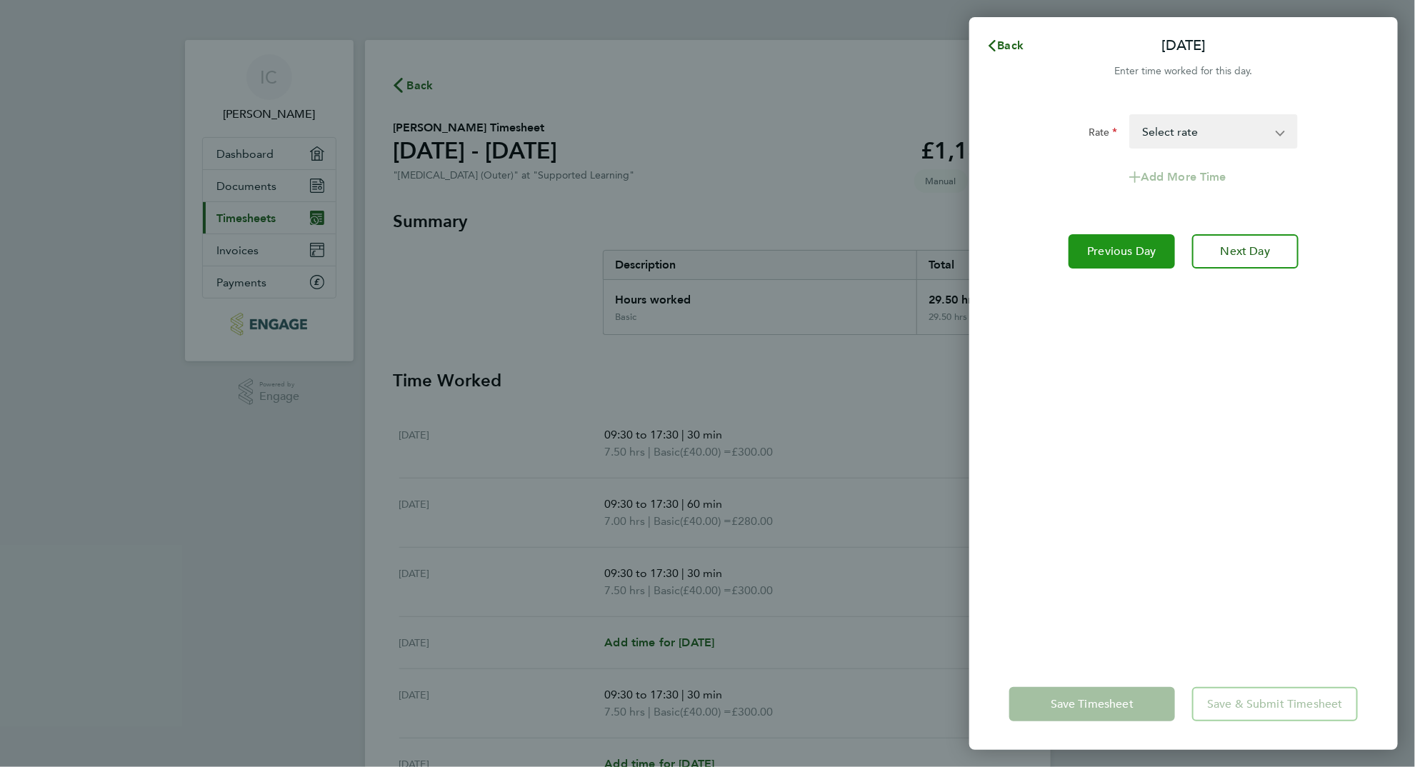
click at [1147, 254] on span "Previous Day" at bounding box center [1122, 251] width 69 height 14
select select "30"
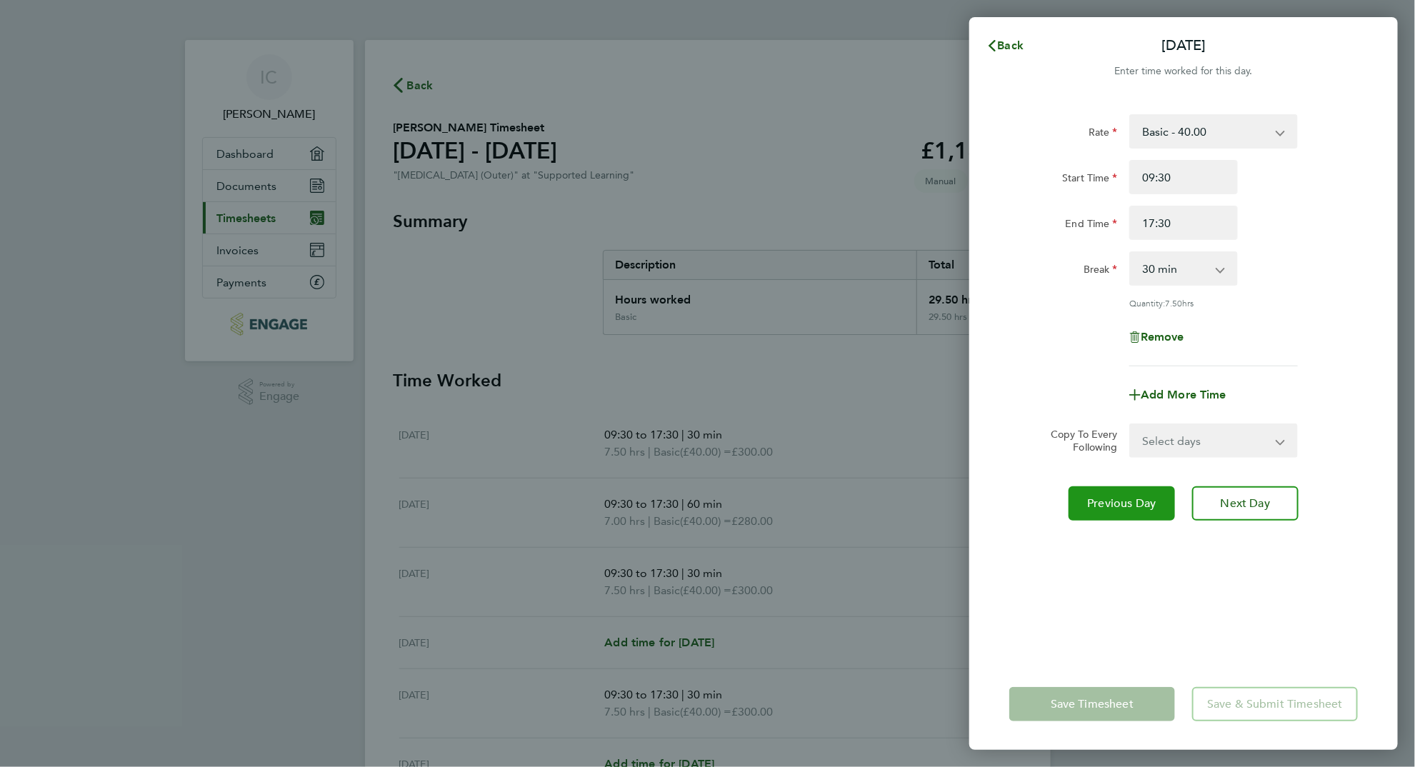
click at [1123, 501] on span "Previous Day" at bounding box center [1122, 503] width 69 height 14
click at [1197, 267] on select "0 min 15 min 30 min 45 min 60 min 75 min 90 min" at bounding box center [1175, 268] width 89 height 31
select select "30"
click at [1131, 253] on select "0 min 15 min 30 min 45 min 60 min 75 min 90 min" at bounding box center [1175, 268] width 89 height 31
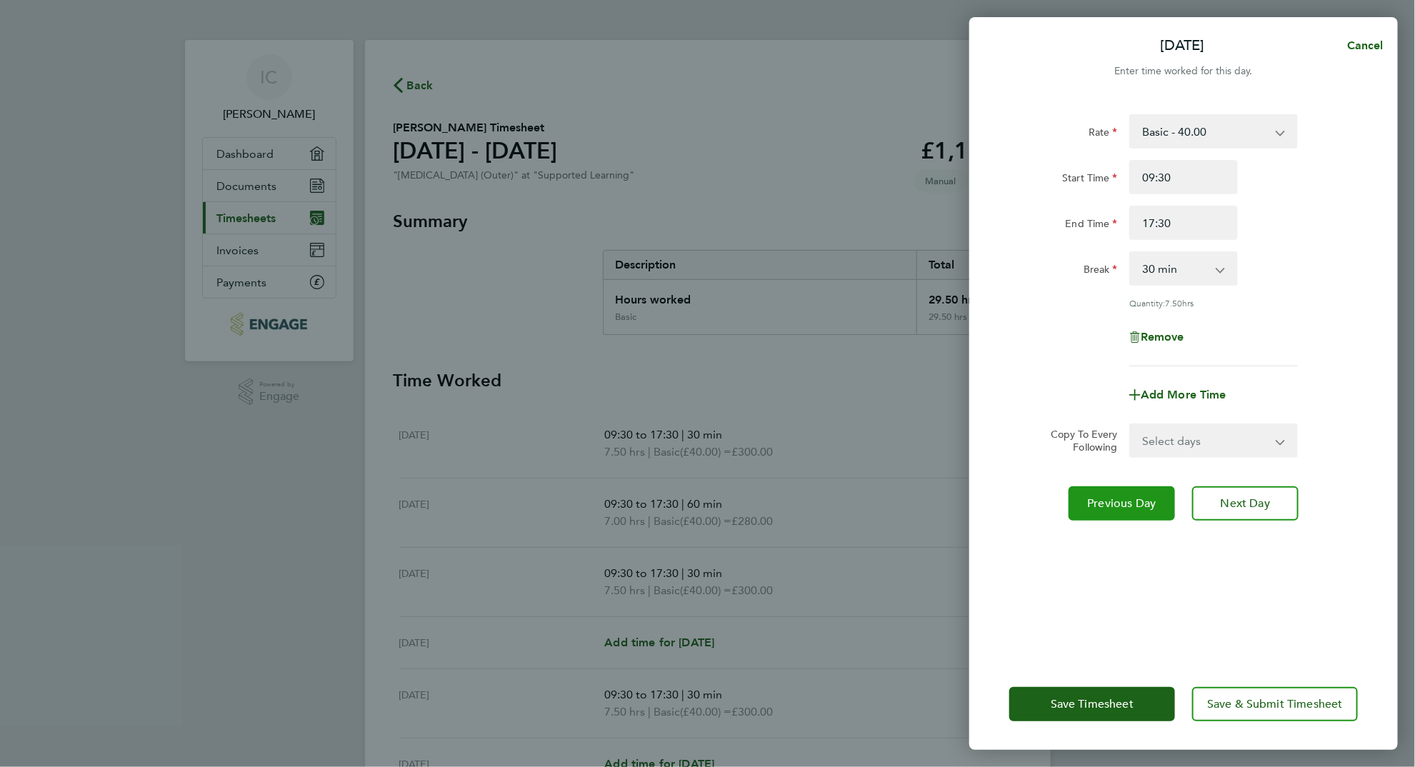
click at [1131, 494] on button "Previous Day" at bounding box center [1122, 503] width 106 height 34
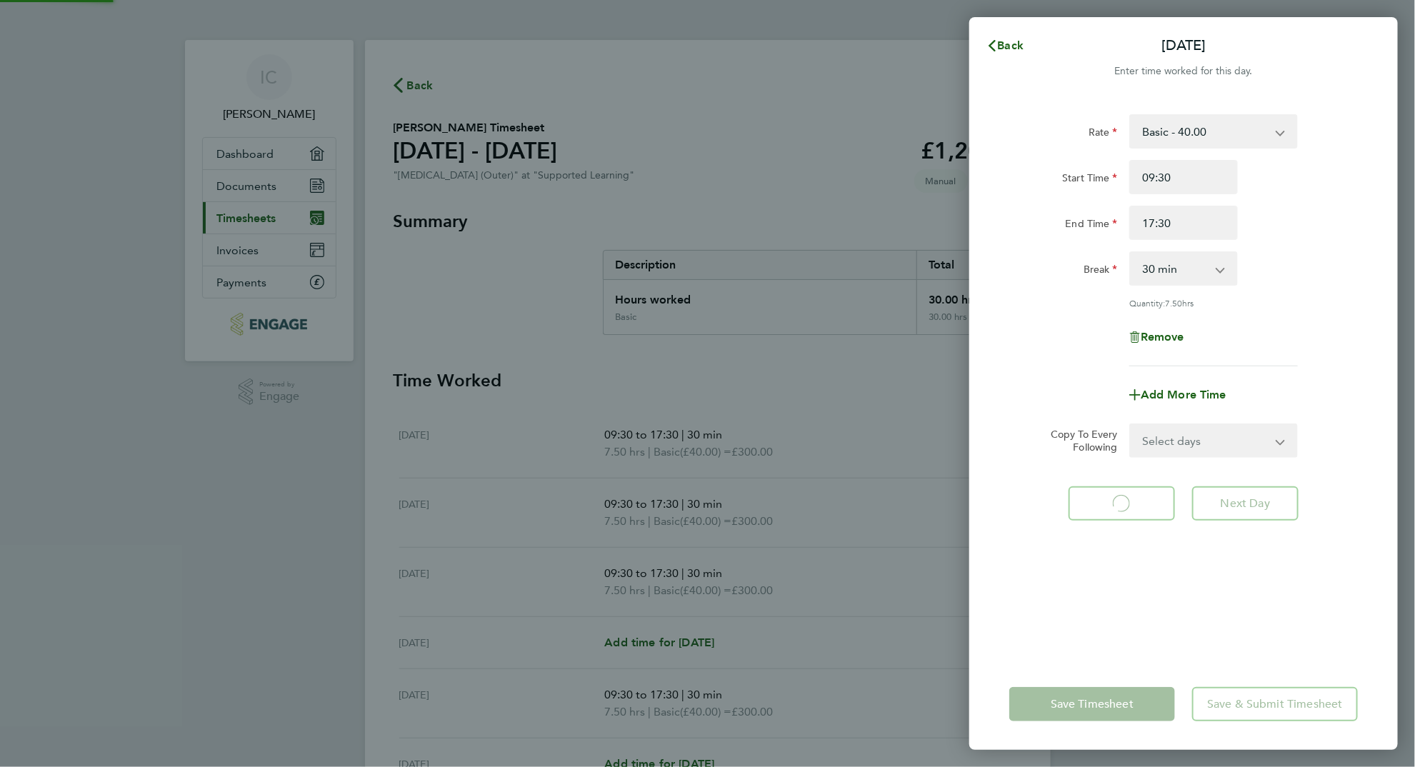
select select "30"
click at [1242, 501] on span "Next Day" at bounding box center [1245, 503] width 49 height 14
click at [1196, 629] on div "Rate Basic - 40.00 Start Time 09:30 End Time 17:30 Break 0 min 15 min 30 min 45…" at bounding box center [1183, 377] width 429 height 561
click at [1165, 266] on select "0 min 15 min 30 min 45 min 60 min 75 min 90 min" at bounding box center [1175, 268] width 89 height 31
click at [1131, 253] on select "0 min 15 min 30 min 45 min 60 min 75 min 90 min" at bounding box center [1175, 268] width 89 height 31
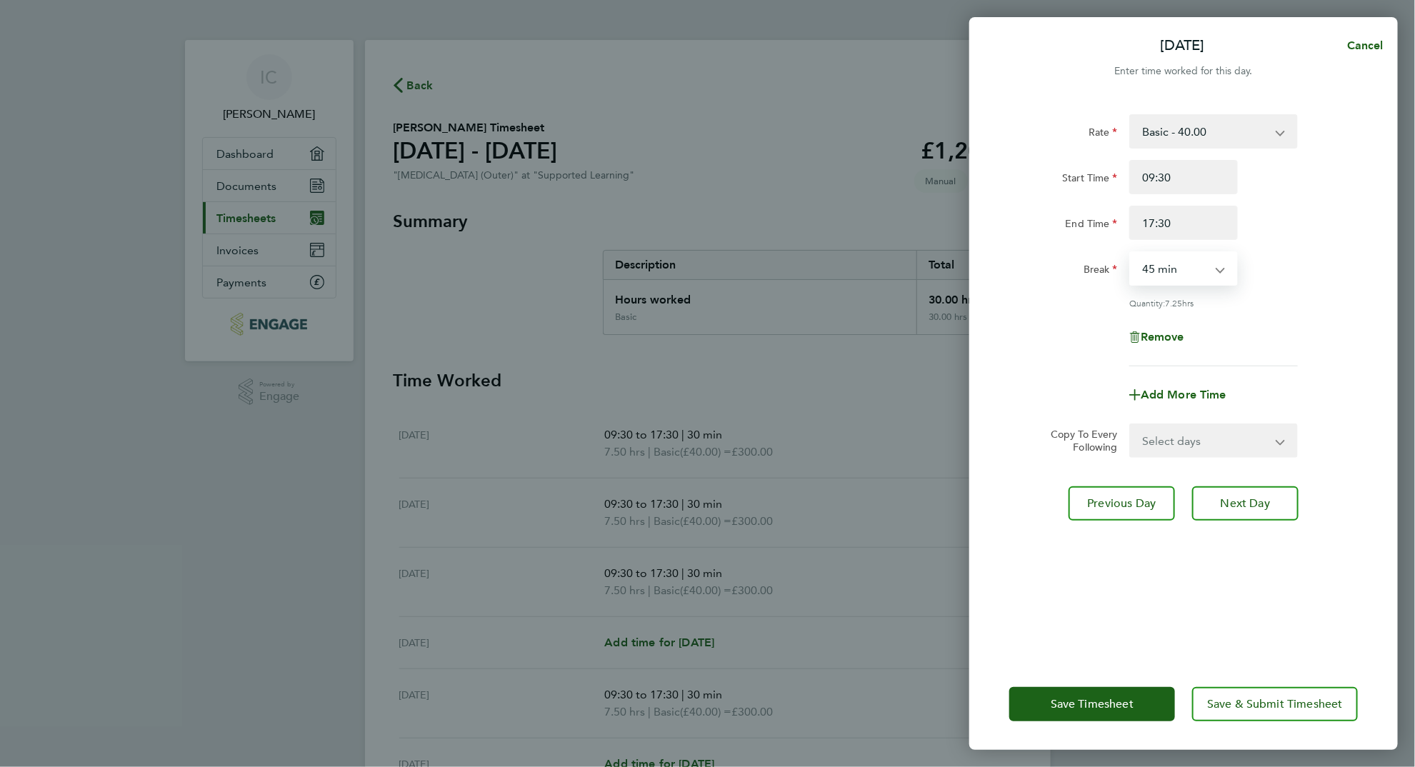
click at [1165, 263] on select "0 min 15 min 30 min 45 min 60 min 75 min 90 min" at bounding box center [1175, 268] width 89 height 31
select select "30"
click at [1131, 253] on select "0 min 15 min 30 min 45 min 60 min 75 min 90 min" at bounding box center [1175, 268] width 89 height 31
click at [1086, 695] on button "Save Timesheet" at bounding box center [1092, 704] width 166 height 34
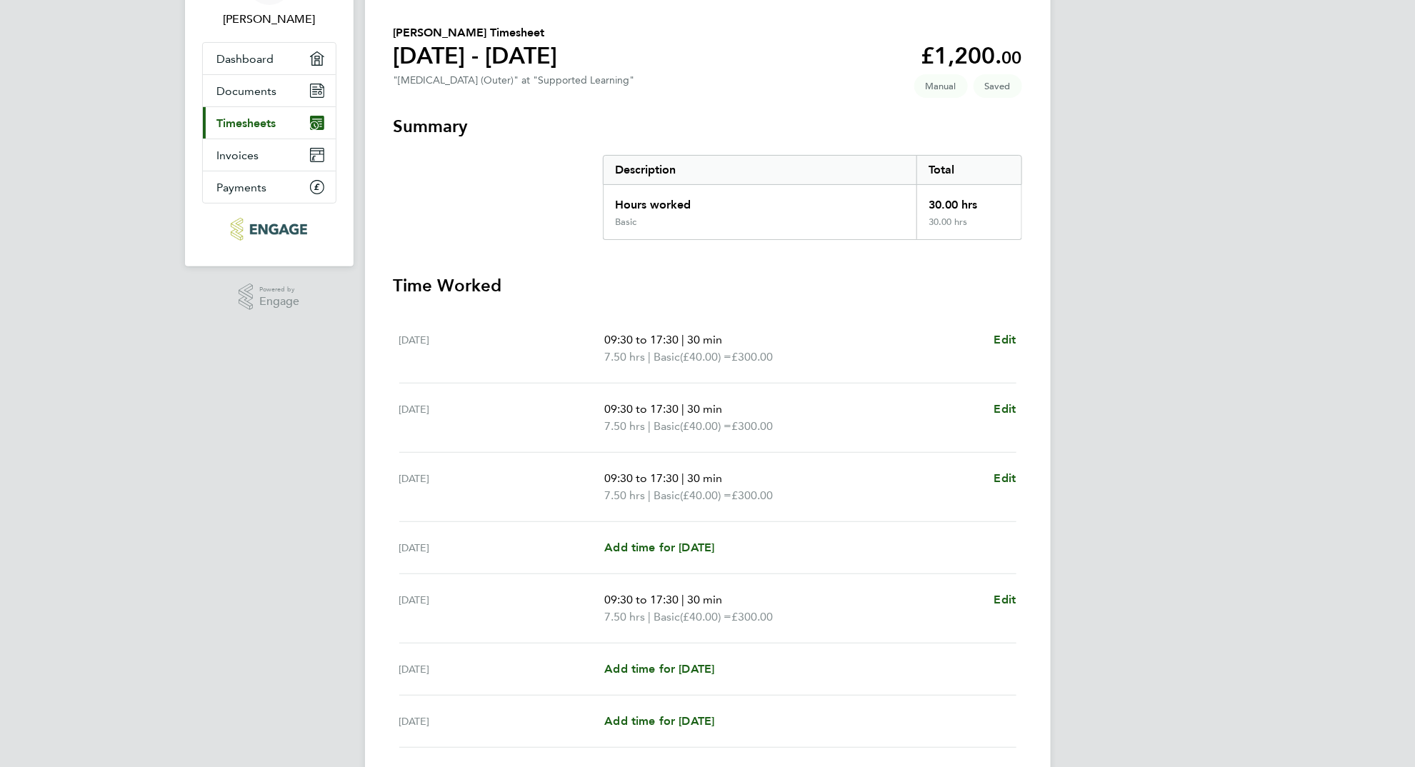
scroll to position [199, 0]
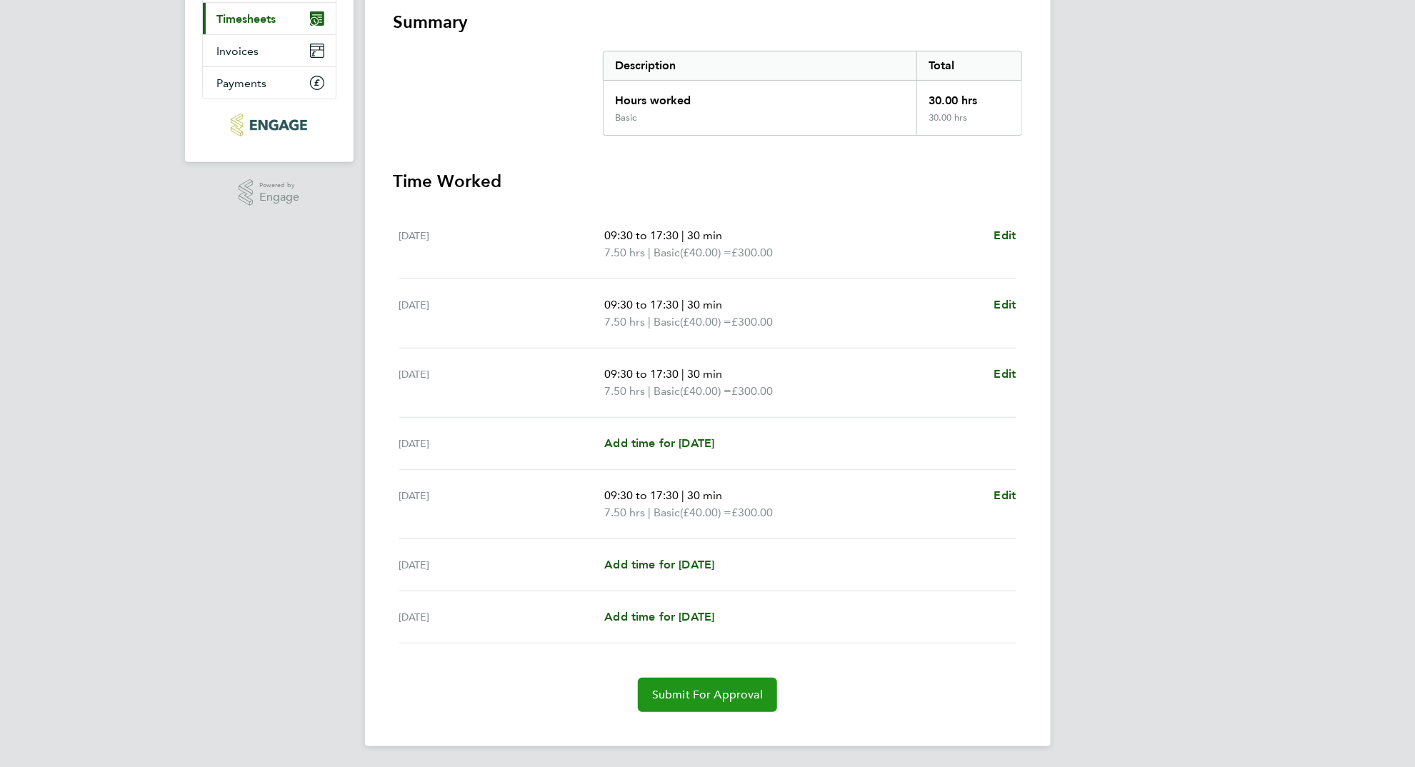
click at [759, 690] on span "Submit For Approval" at bounding box center [707, 695] width 111 height 14
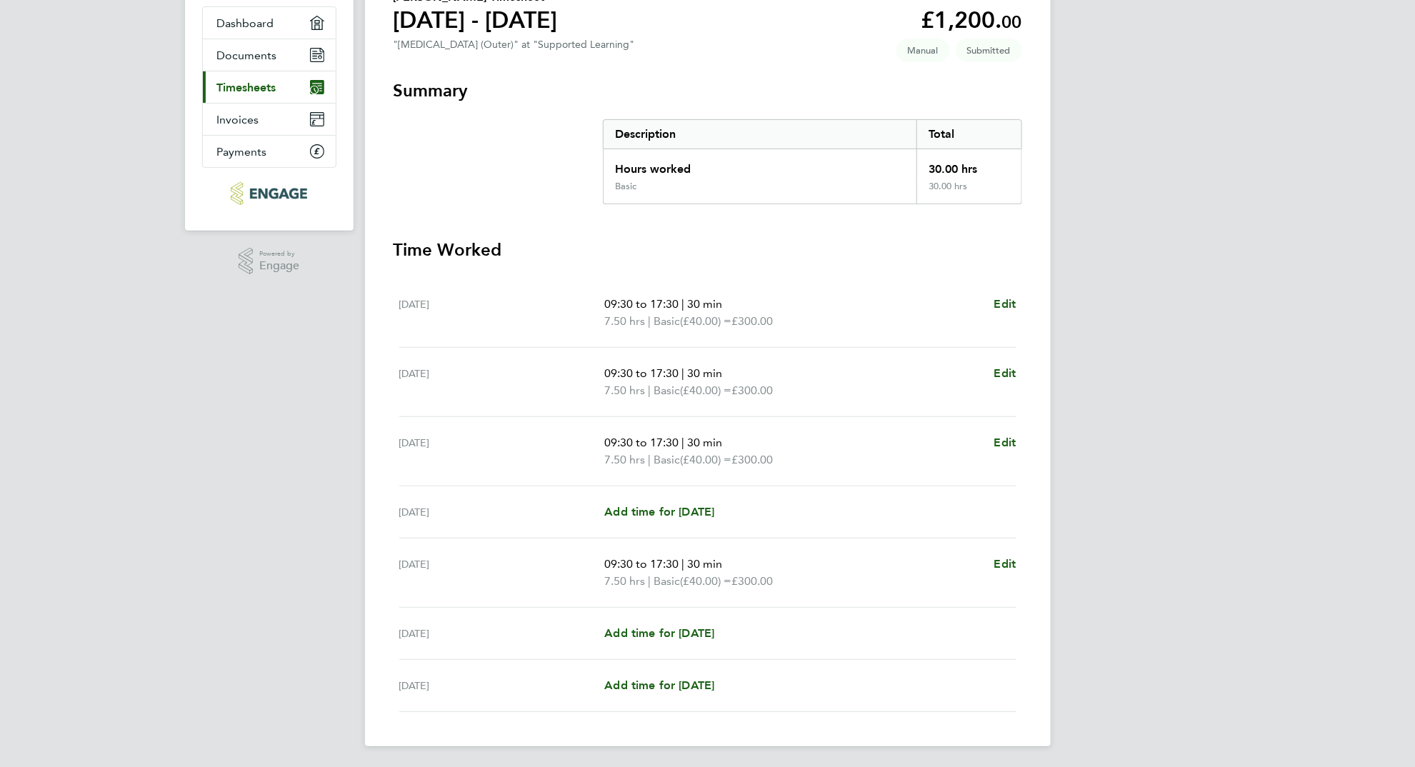
scroll to position [0, 0]
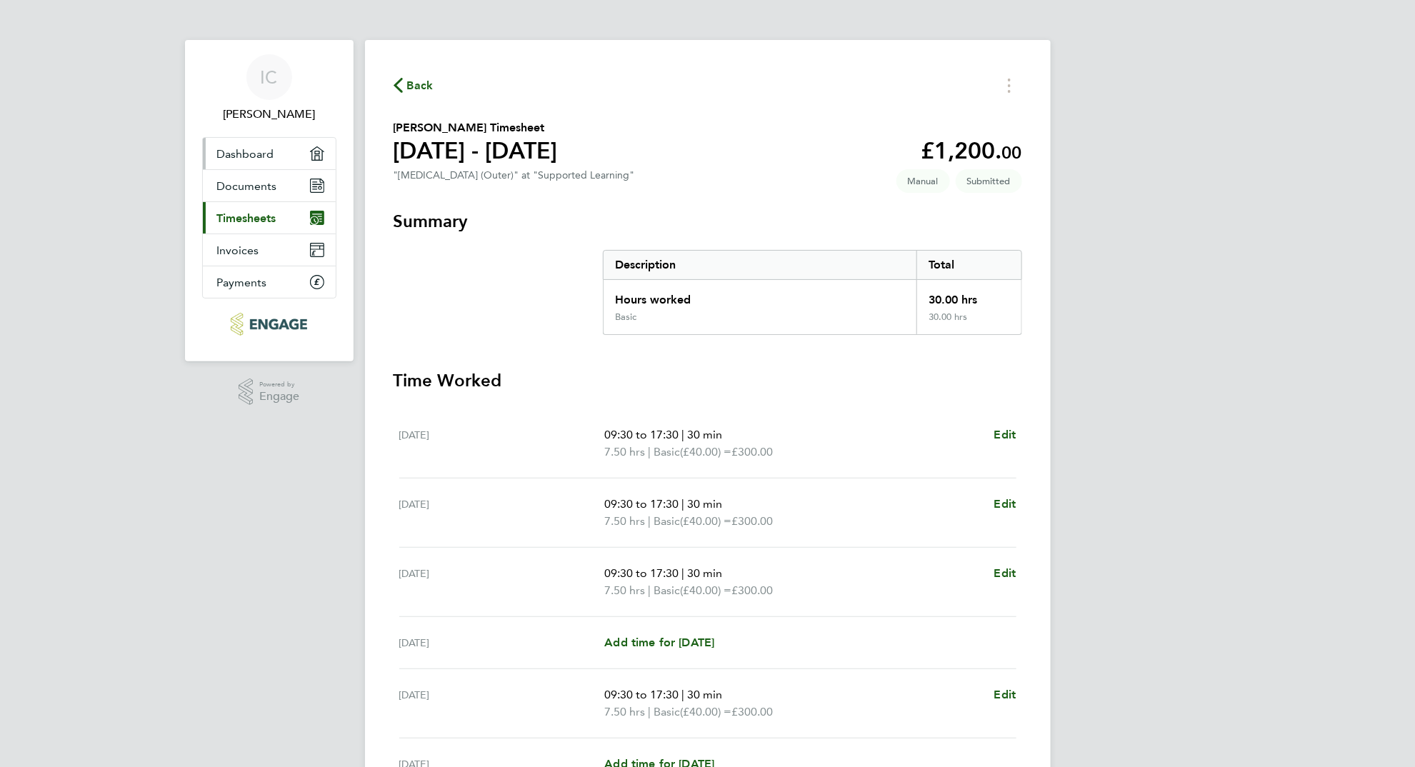
click at [277, 164] on link "Dashboard" at bounding box center [269, 153] width 133 height 31
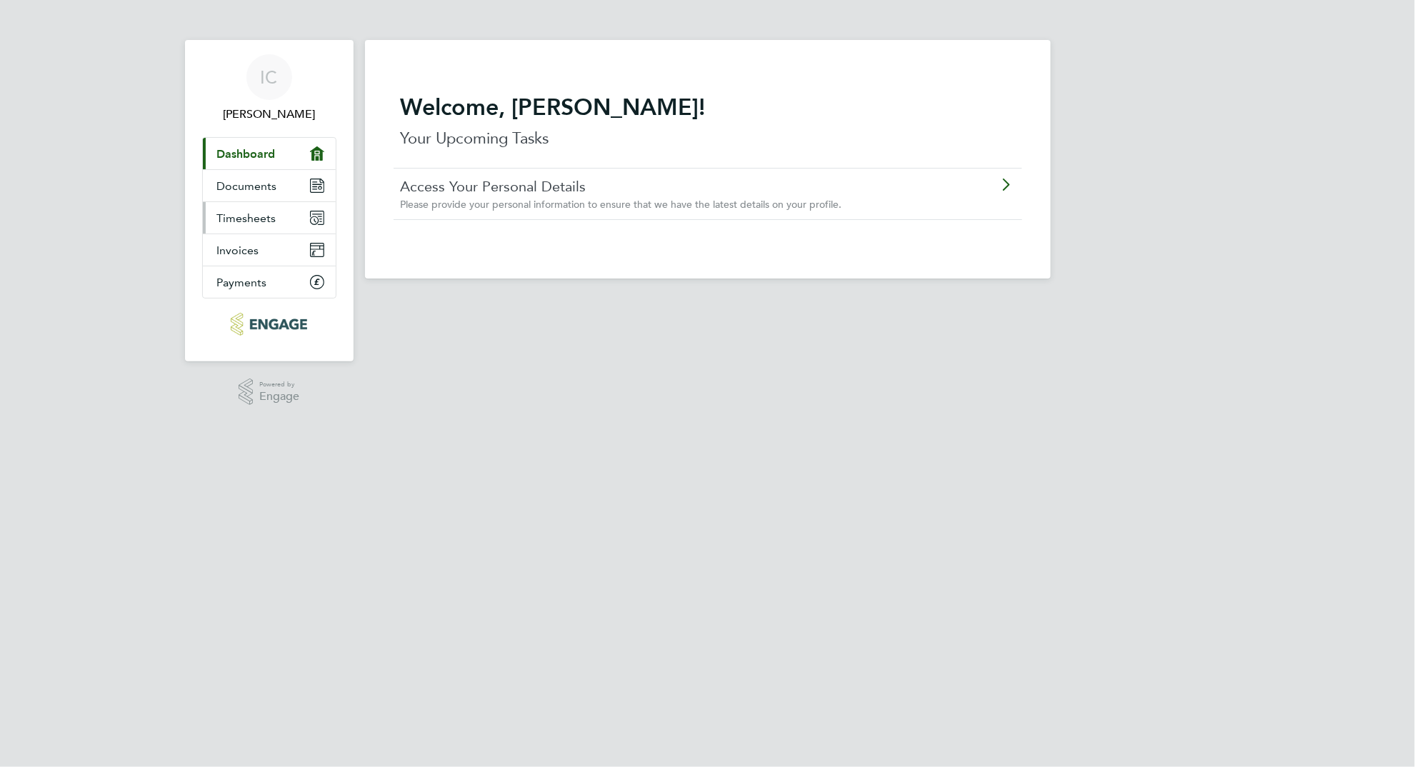
click at [286, 226] on link "Timesheets" at bounding box center [269, 217] width 133 height 31
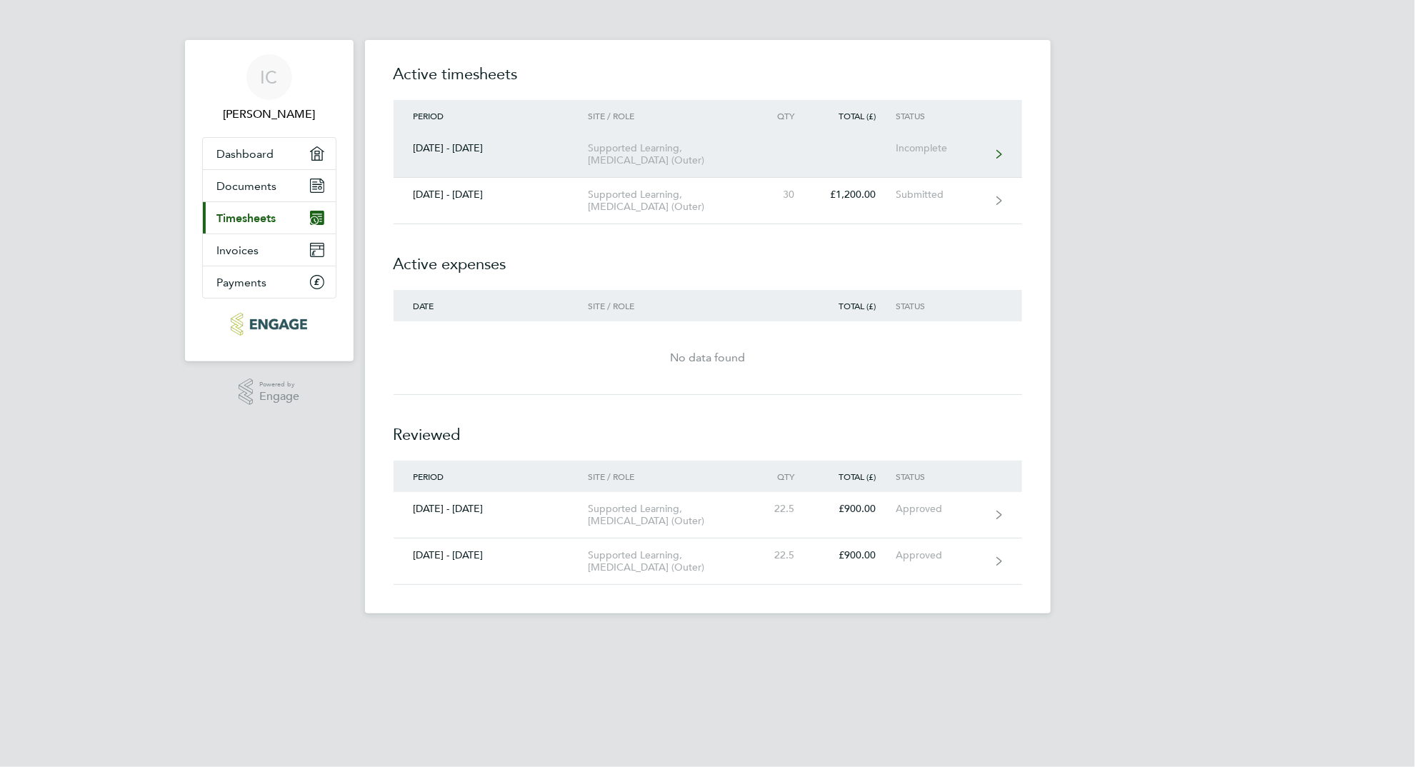
click at [689, 148] on div "Supported Learning, [MEDICAL_DATA] (Outer)" at bounding box center [670, 154] width 164 height 24
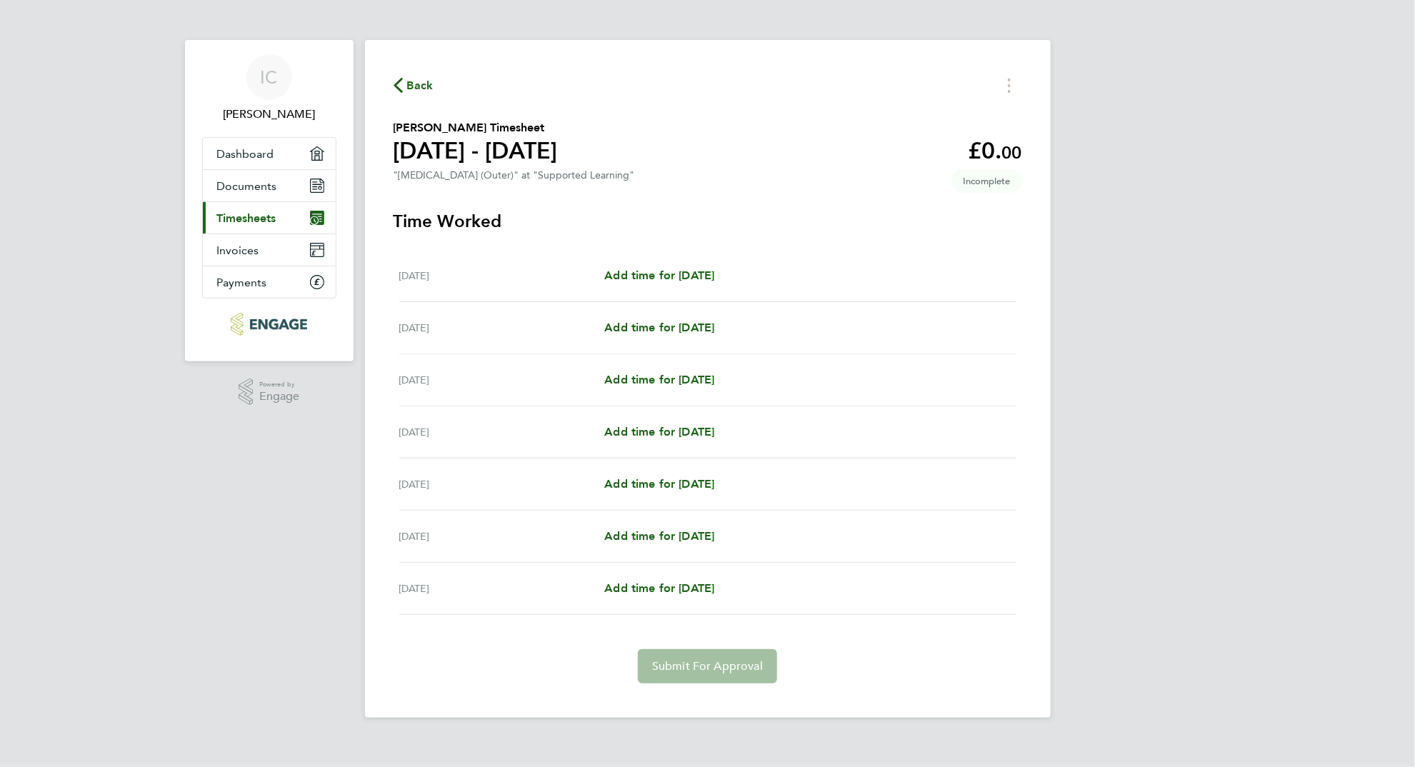
click at [404, 88] on span "Back" at bounding box center [414, 85] width 40 height 14
